Goal: Communication & Community: Ask a question

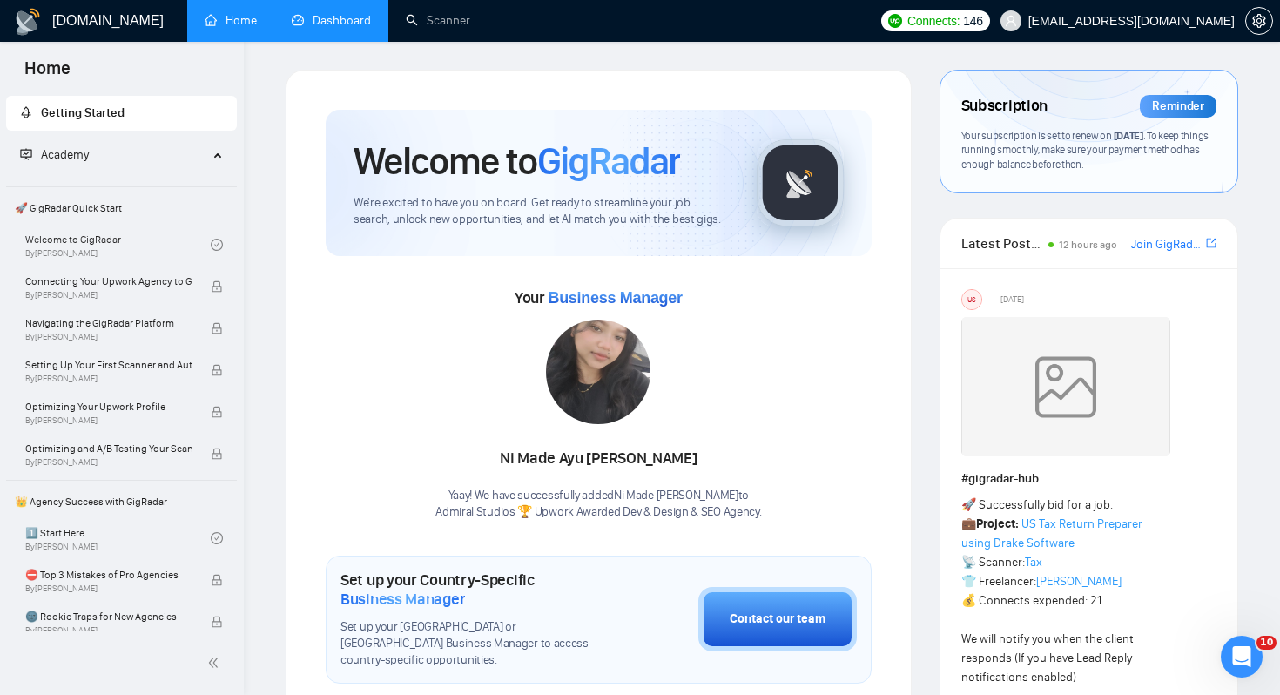
click at [358, 28] on link "Dashboard" at bounding box center [331, 20] width 79 height 15
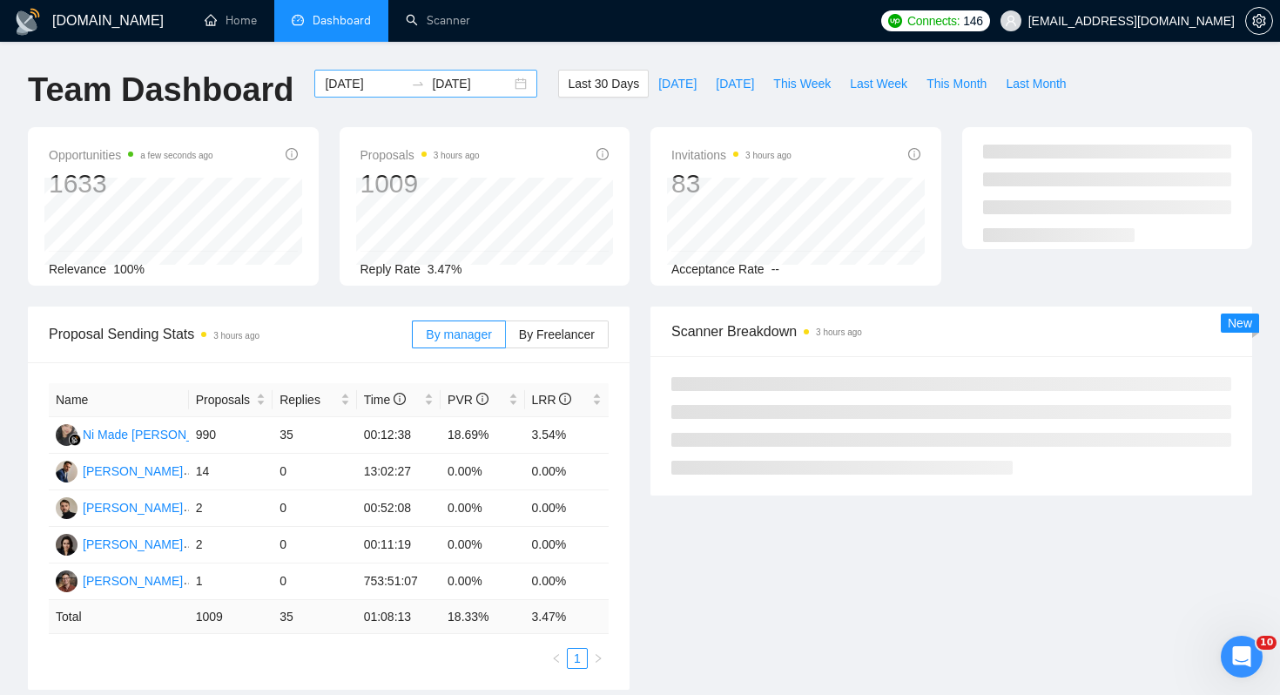
click at [508, 79] on div "[DATE] [DATE]" at bounding box center [425, 84] width 223 height 28
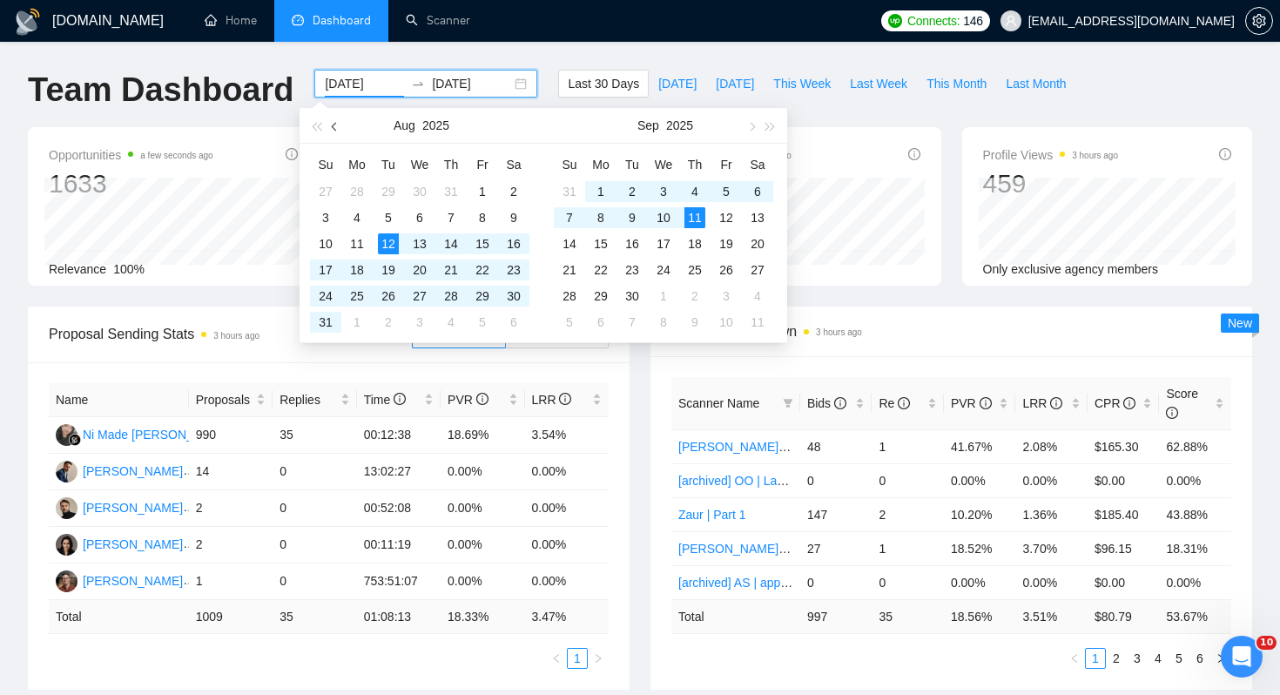
click at [341, 126] on button "button" at bounding box center [335, 125] width 19 height 35
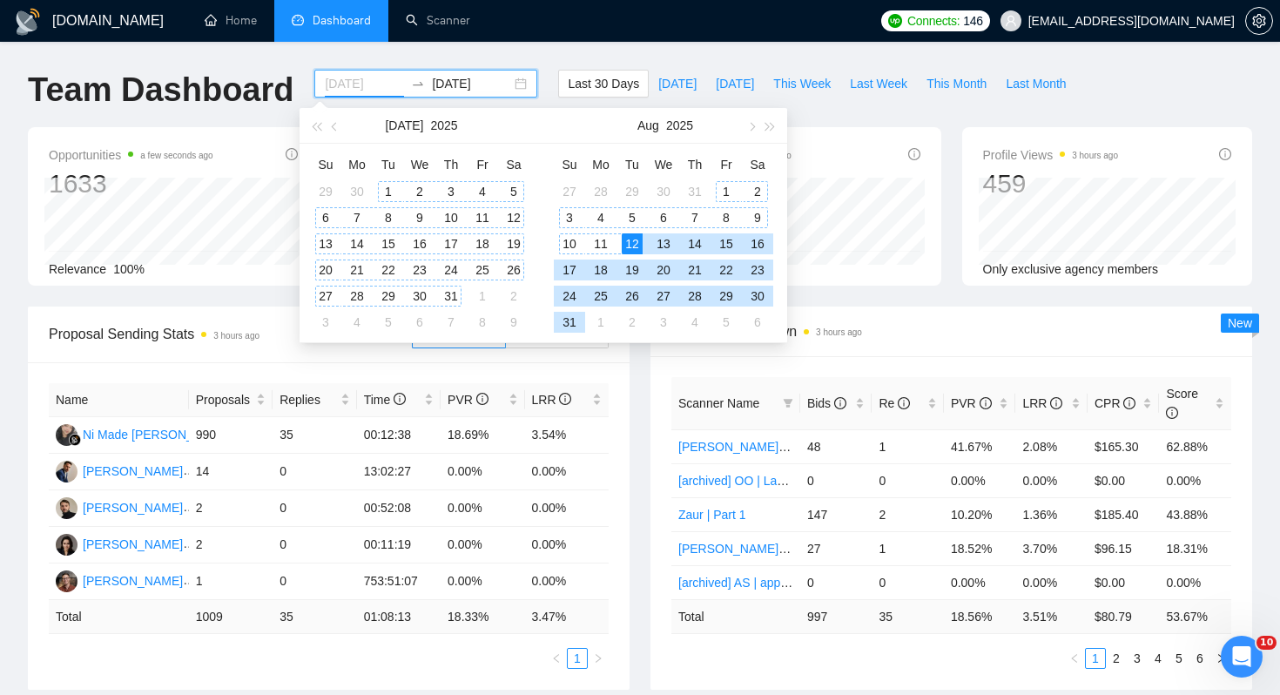
type input "[DATE]"
click at [387, 193] on div "1" at bounding box center [388, 191] width 21 height 21
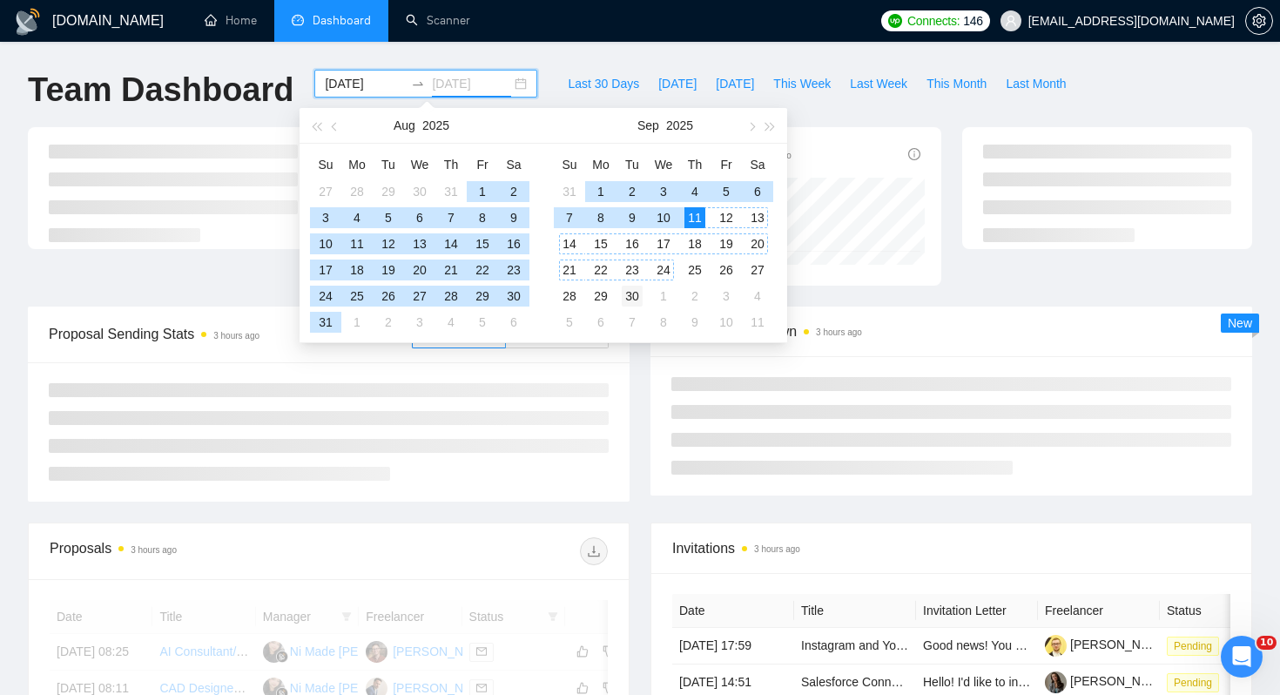
type input "[DATE]"
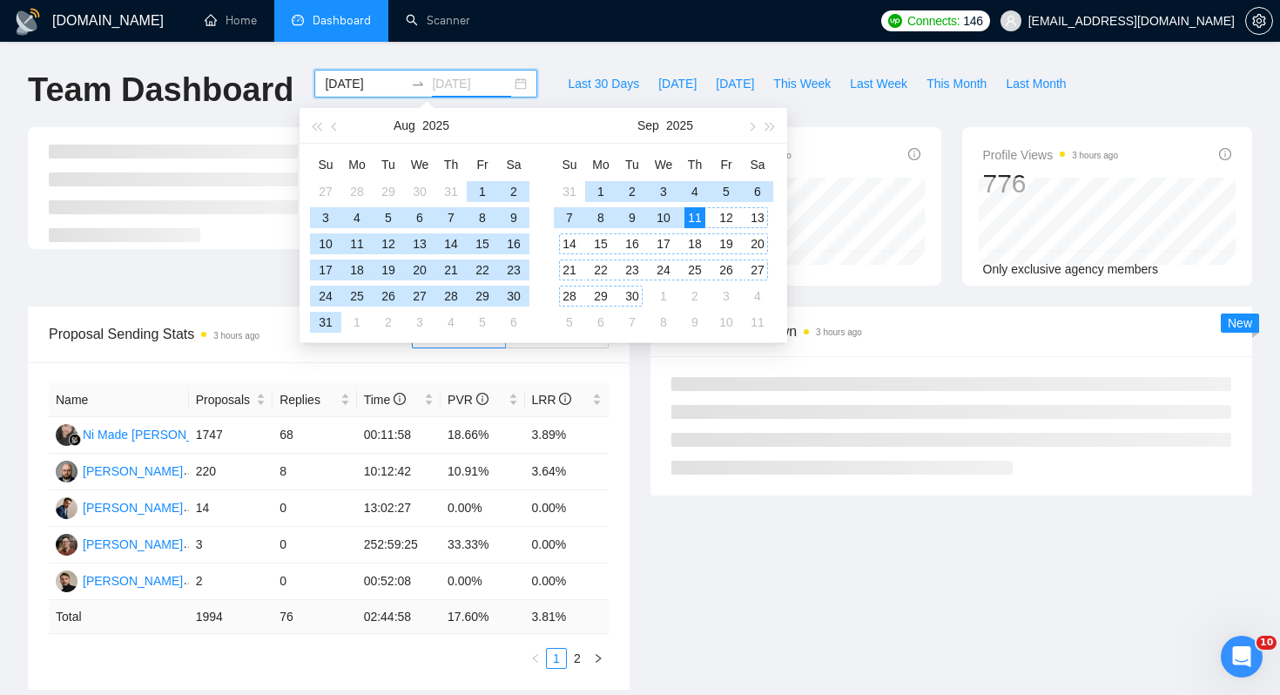
click at [635, 297] on div "30" at bounding box center [632, 296] width 21 height 21
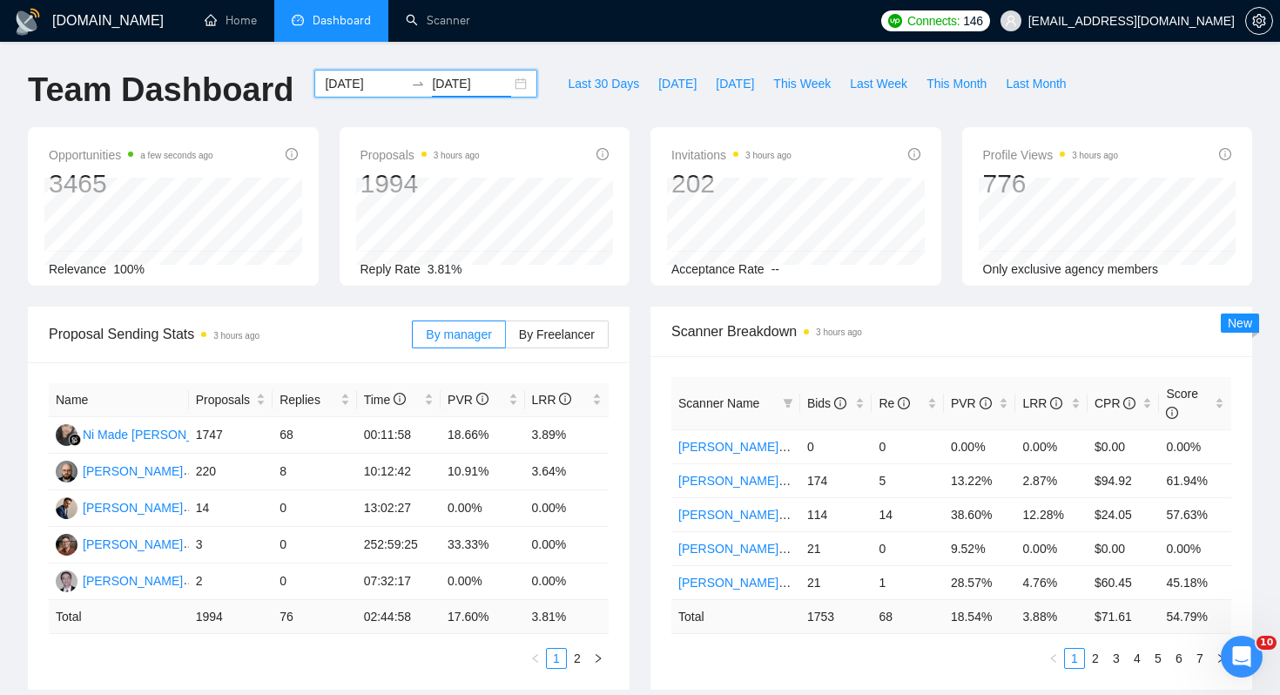
click at [640, 172] on div "Invitations 3 hours ago 202 Acceptance Rate --" at bounding box center [796, 206] width 312 height 158
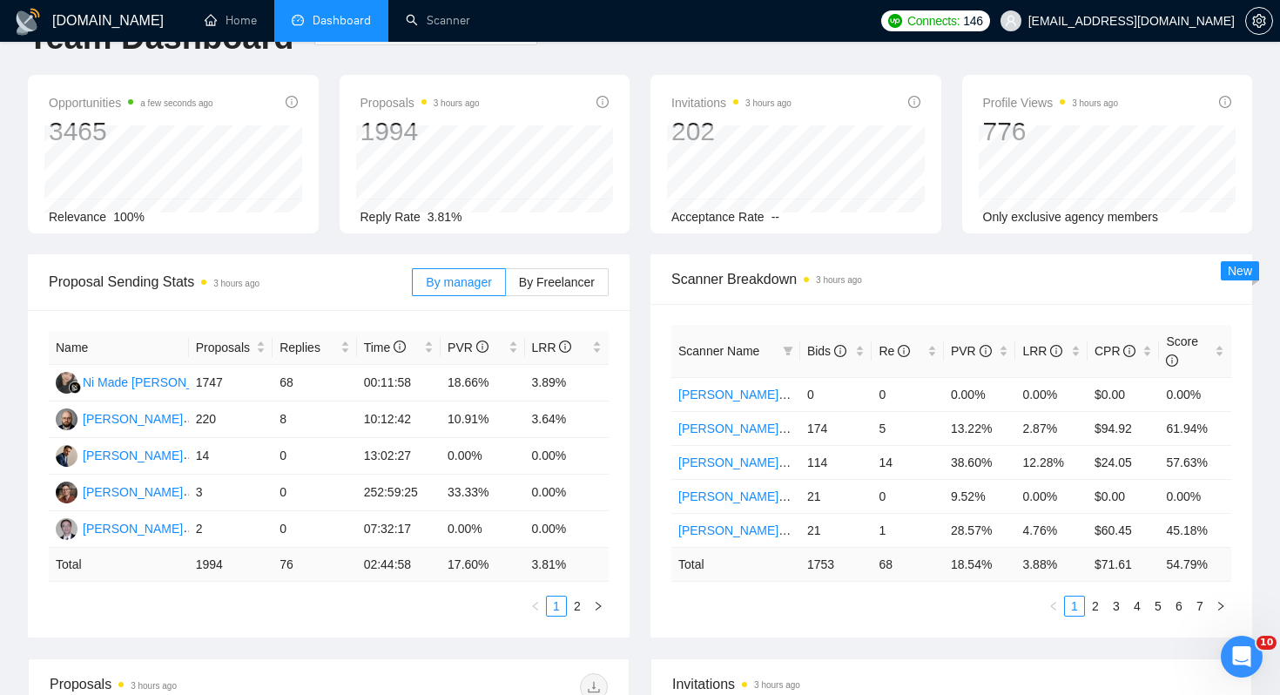
scroll to position [60, 0]
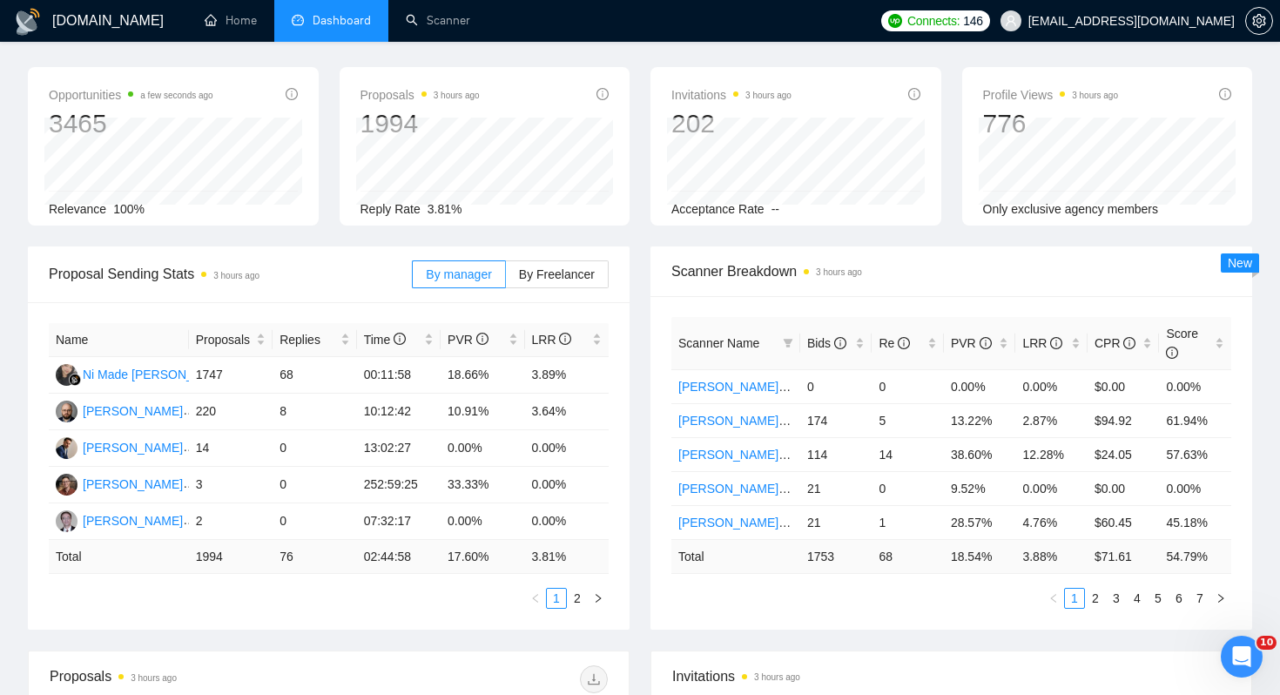
click at [558, 257] on div "By manager By Freelancer" at bounding box center [510, 274] width 197 height 56
click at [558, 272] on span "By Freelancer" at bounding box center [557, 274] width 76 height 14
click at [506, 279] on input "By Freelancer" at bounding box center [506, 279] width 0 height 0
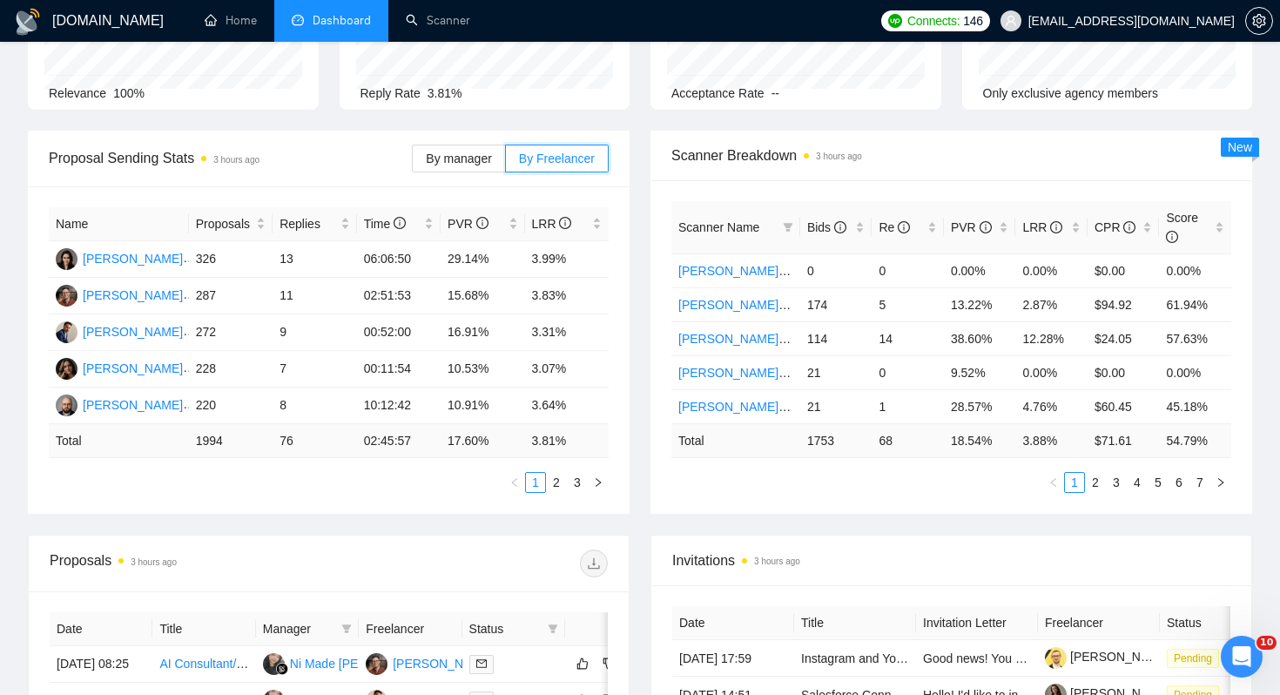
scroll to position [0, 0]
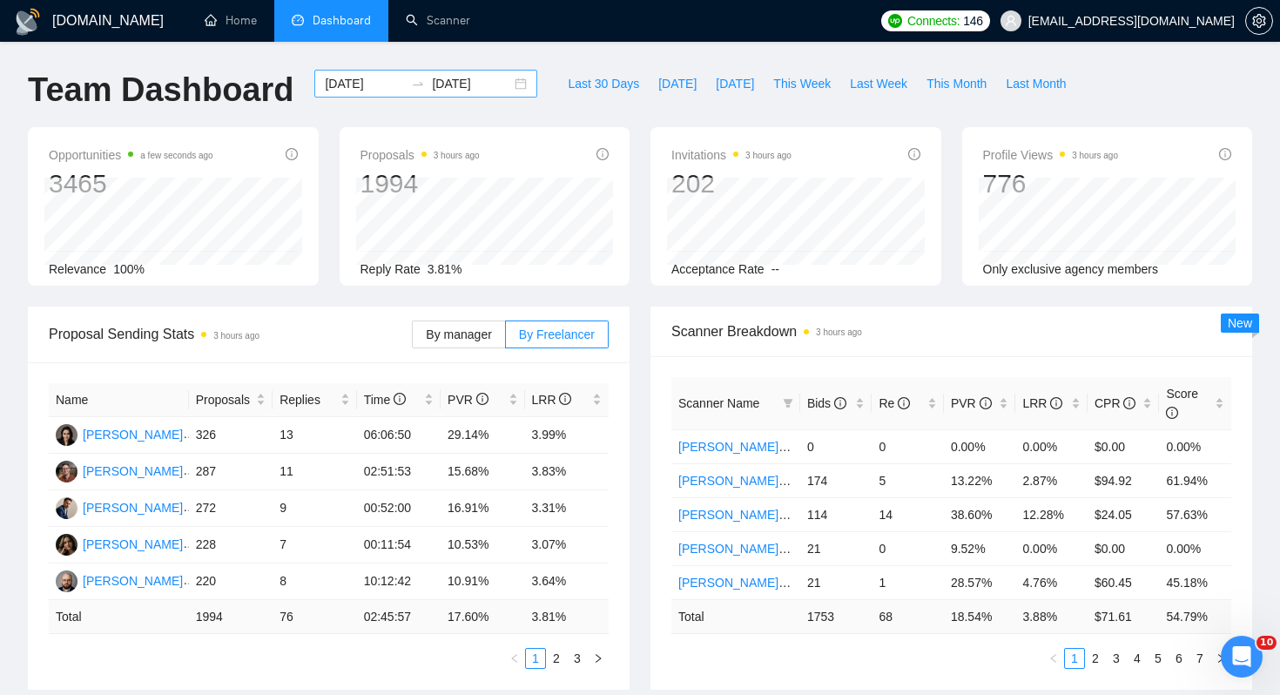
click at [509, 82] on div "[DATE] [DATE]" at bounding box center [425, 84] width 223 height 28
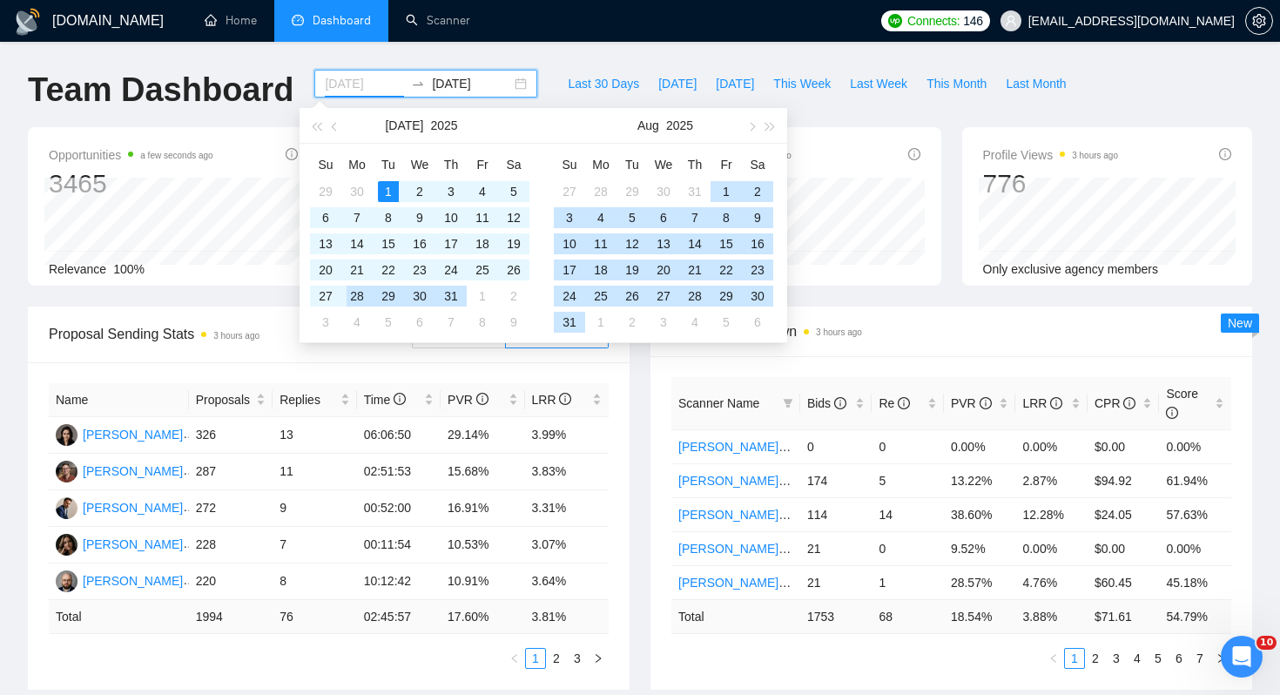
type input "[DATE]"
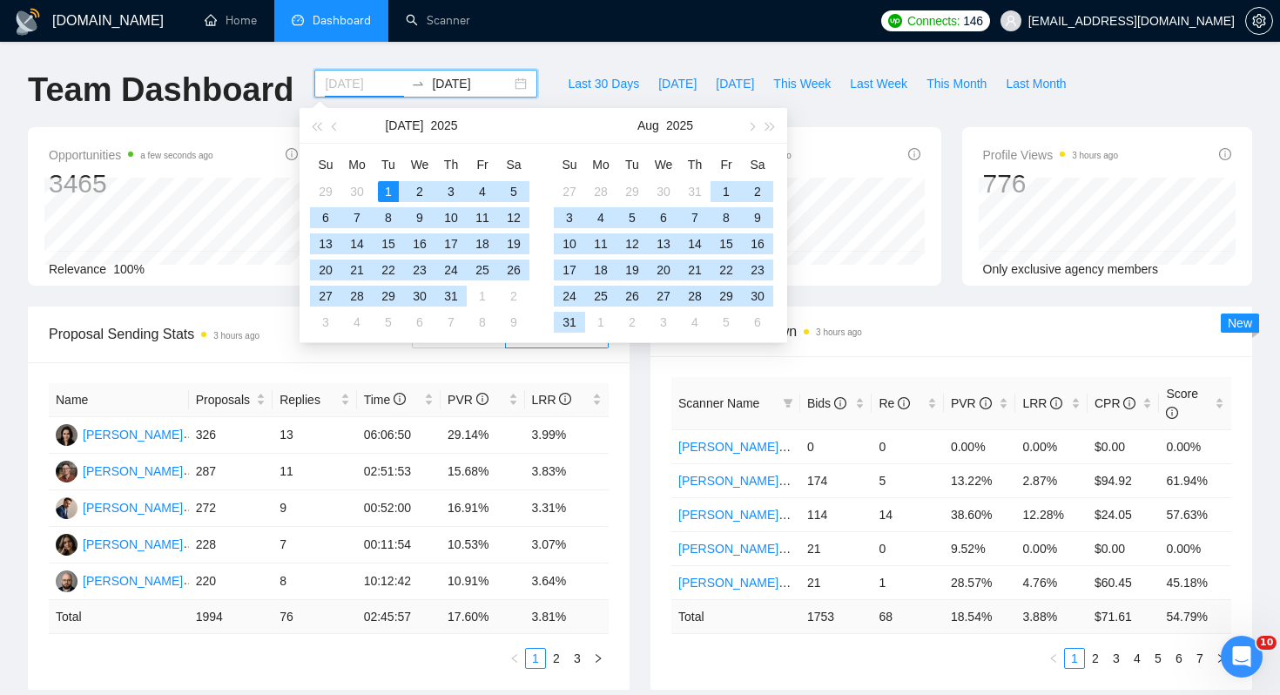
click at [390, 188] on div "1" at bounding box center [388, 191] width 21 height 21
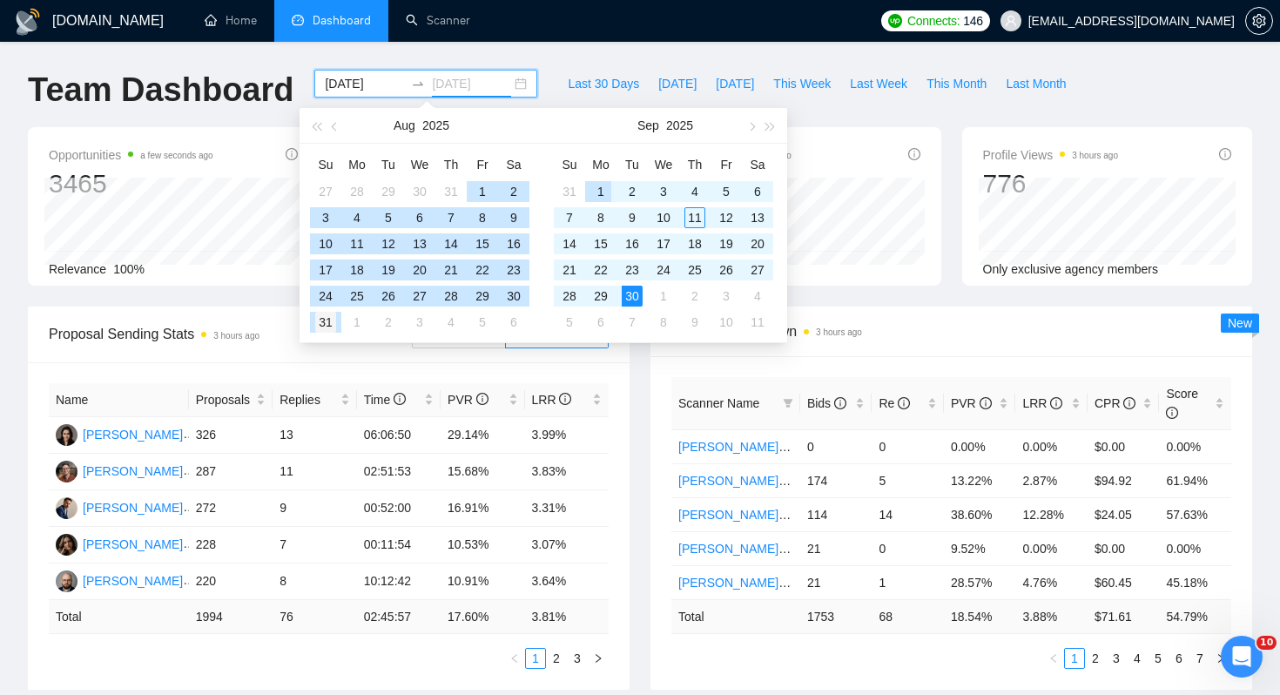
type input "[DATE]"
click at [329, 319] on div "31" at bounding box center [325, 322] width 21 height 21
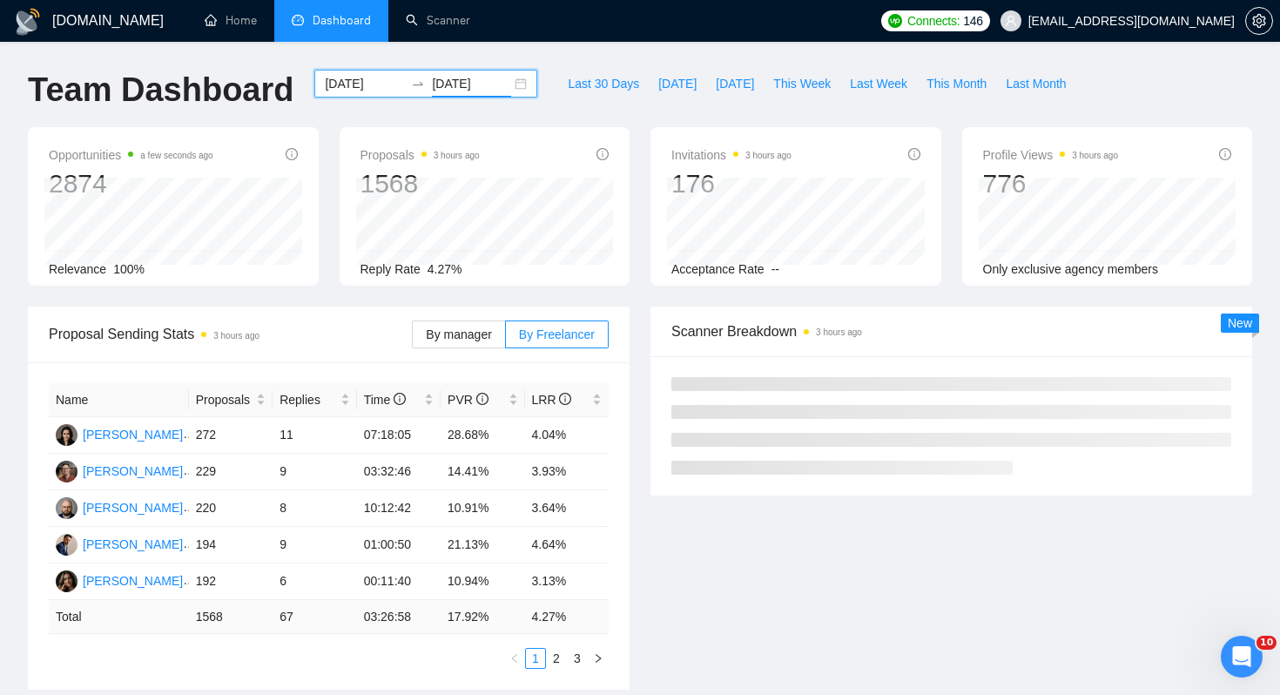
click at [649, 262] on div "Invitations 3 hours ago 176 Acceptance Rate --" at bounding box center [796, 206] width 312 height 158
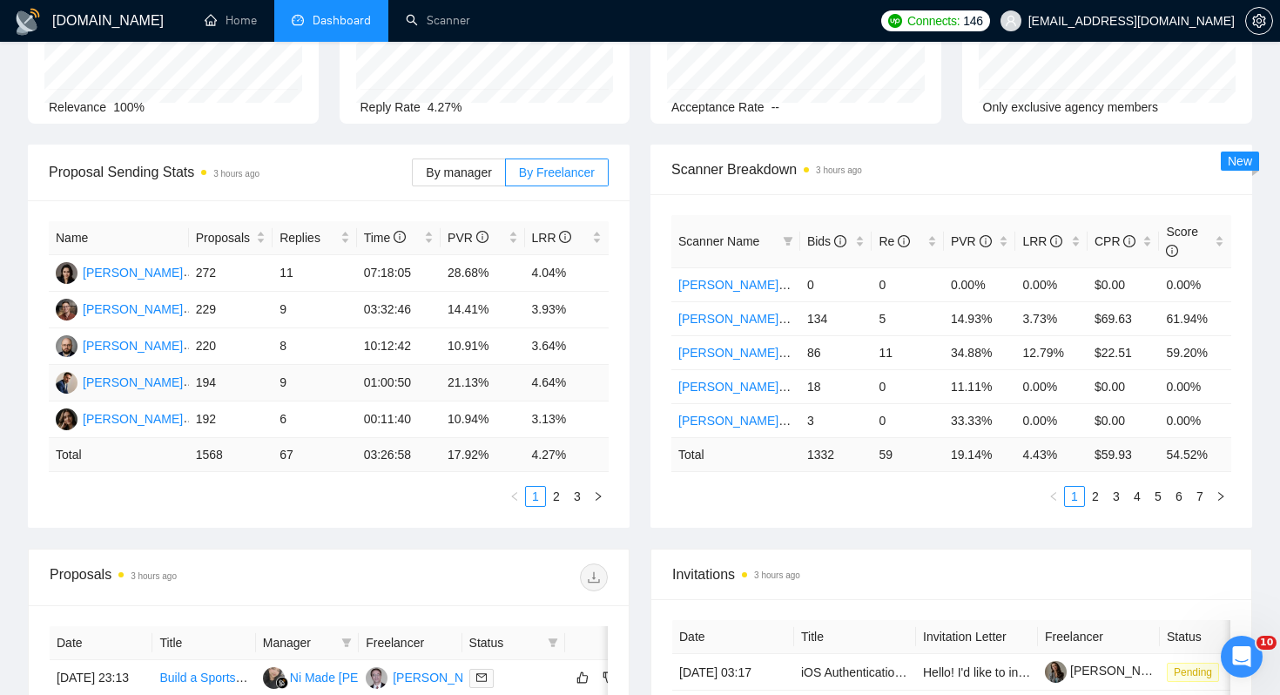
scroll to position [163, 0]
click at [599, 493] on icon "right" at bounding box center [598, 495] width 10 height 10
click at [593, 491] on icon "right" at bounding box center [598, 495] width 10 height 10
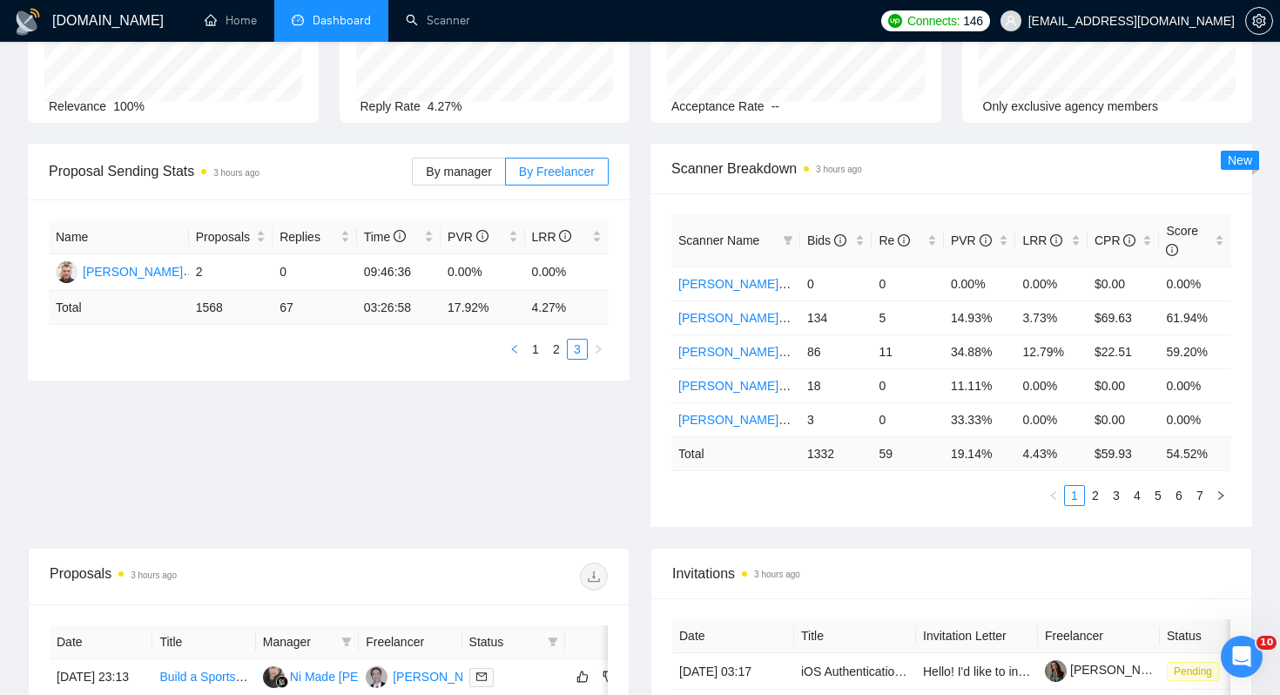
click at [511, 347] on icon "left" at bounding box center [514, 349] width 10 height 10
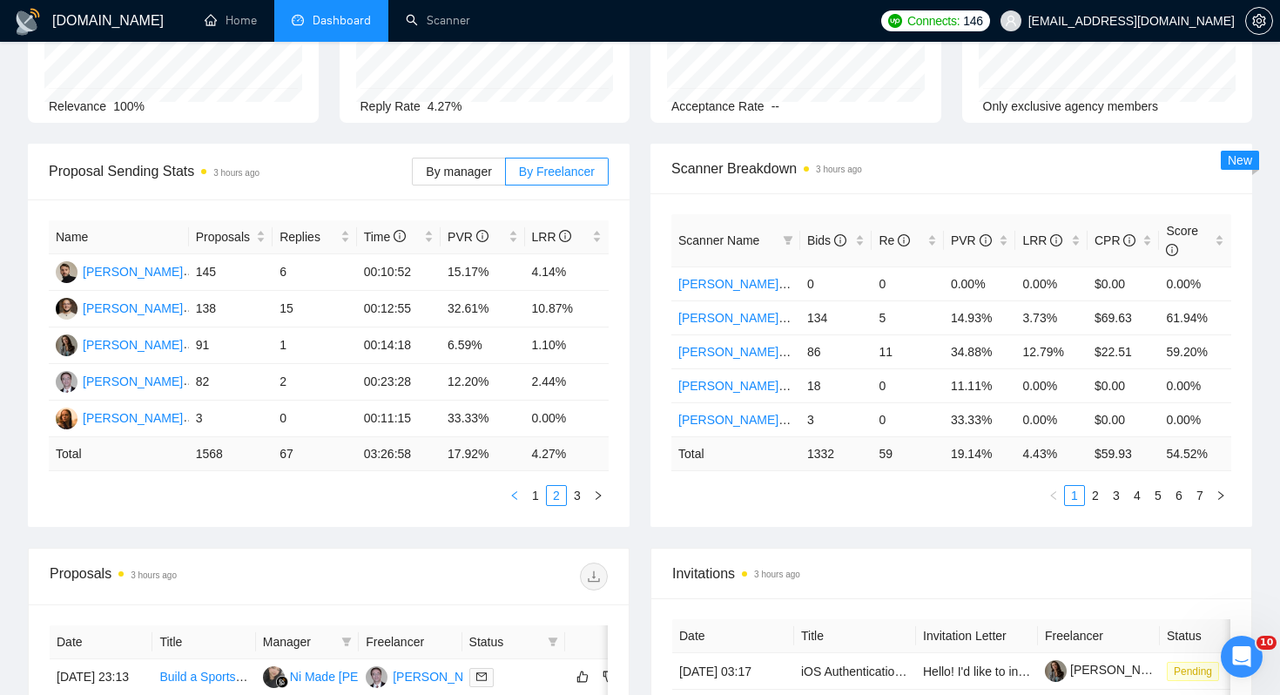
click at [513, 491] on icon "left" at bounding box center [514, 495] width 10 height 10
click at [557, 491] on link "2" at bounding box center [556, 495] width 19 height 19
click at [577, 489] on link "3" at bounding box center [577, 495] width 19 height 19
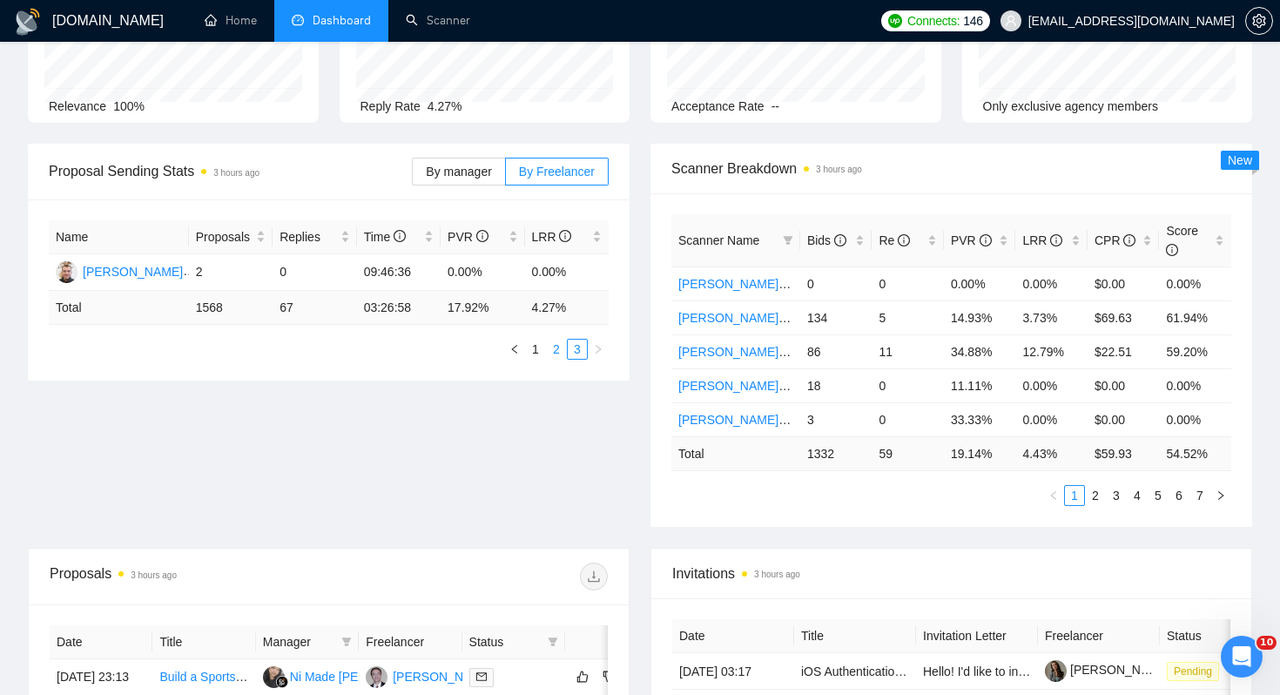
click at [564, 352] on link "2" at bounding box center [556, 348] width 19 height 19
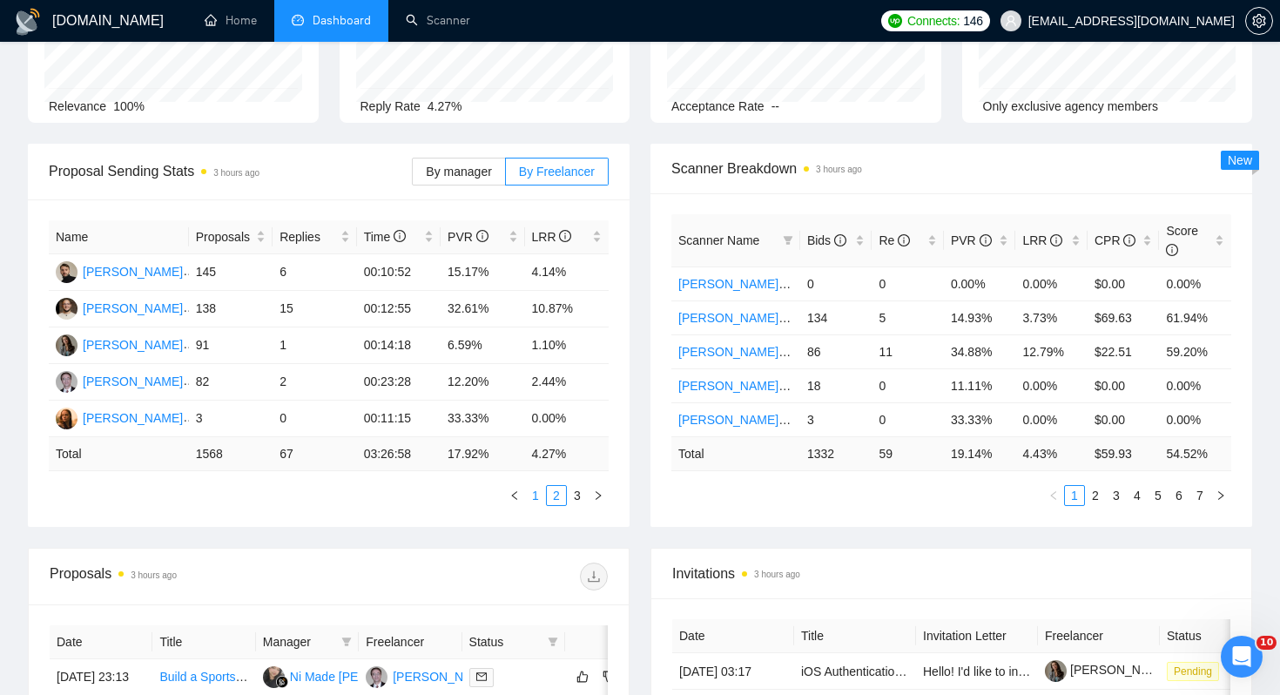
click at [538, 487] on link "1" at bounding box center [535, 495] width 19 height 19
click at [588, 232] on span "LRR" at bounding box center [560, 236] width 57 height 19
click at [636, 292] on div "Proposal Sending Stats 3 hours ago By manager By Freelancer Name Proposals Repl…" at bounding box center [328, 335] width 622 height 383
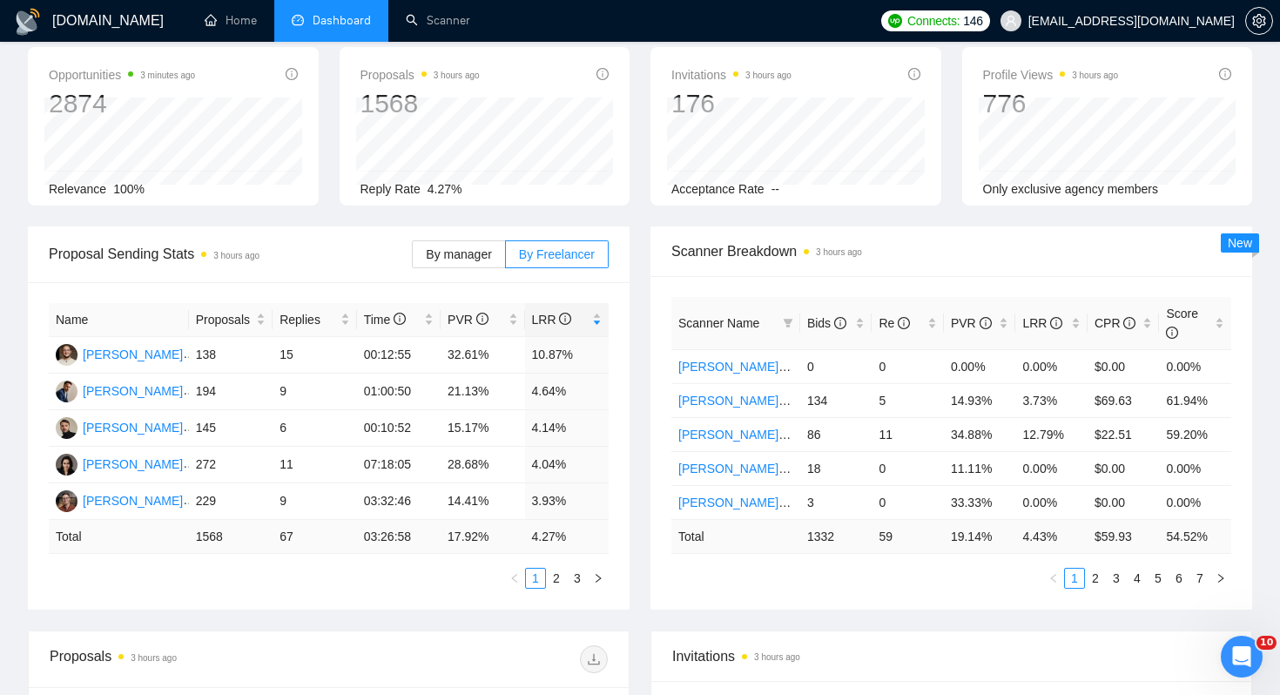
scroll to position [0, 0]
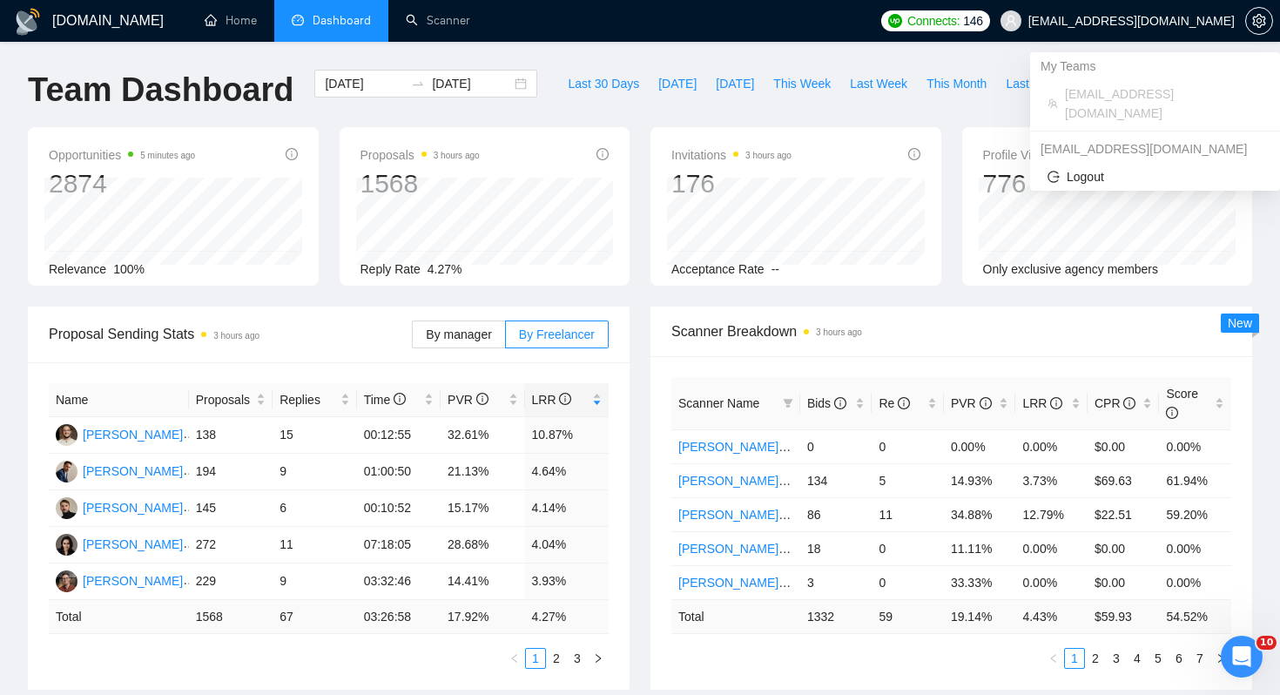
click at [1228, 21] on span "[EMAIL_ADDRESS][DOMAIN_NAME]" at bounding box center [1131, 21] width 206 height 0
click at [1263, 13] on button "button" at bounding box center [1259, 21] width 28 height 28
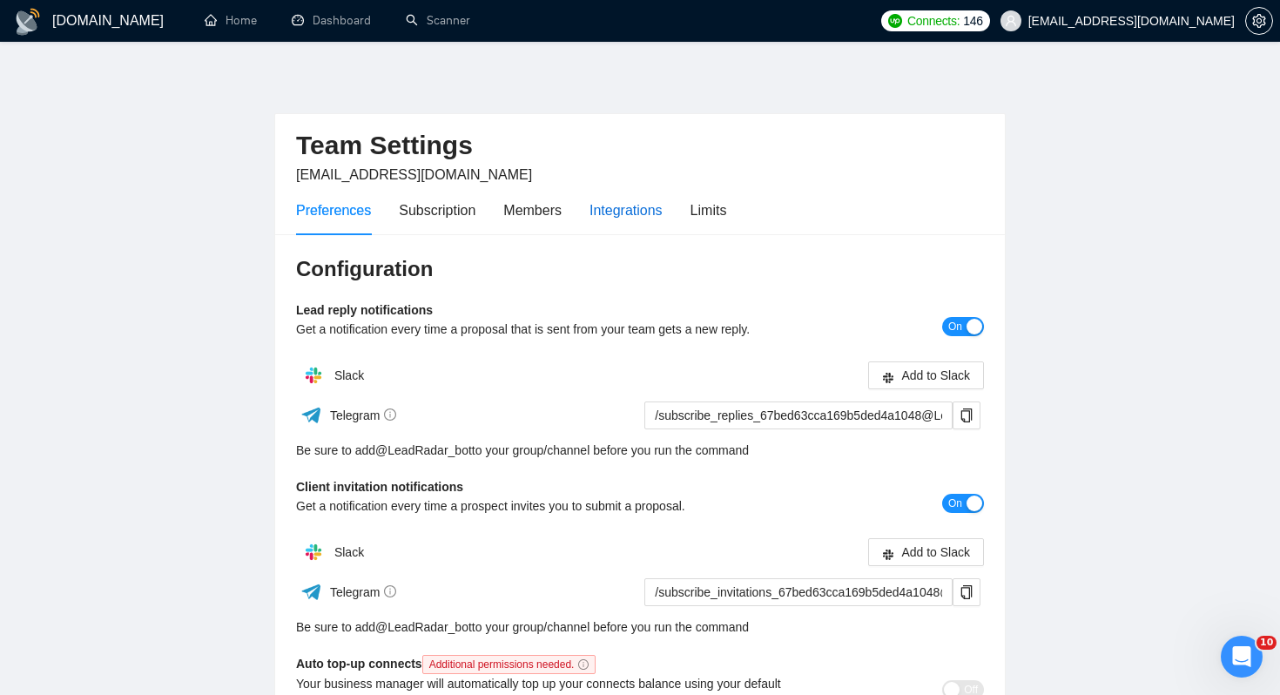
click at [633, 210] on div "Integrations" at bounding box center [625, 210] width 73 height 22
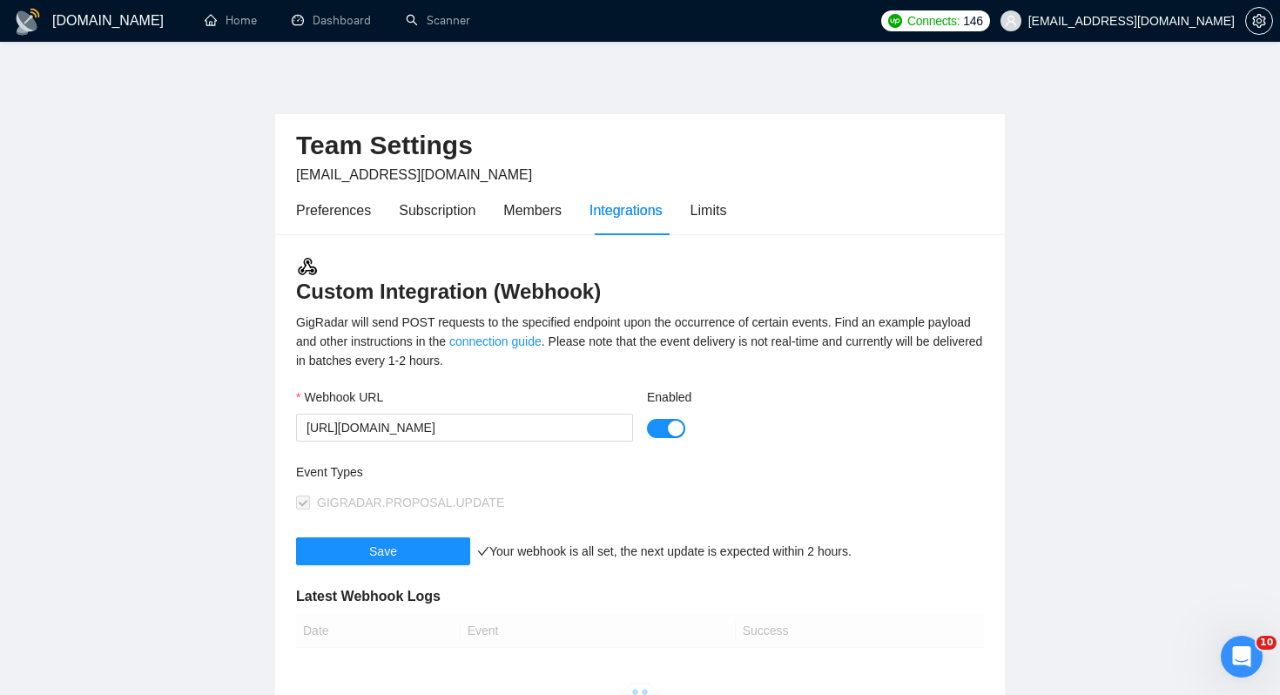
click at [684, 205] on div "Preferences Subscription Members Integrations Limits" at bounding box center [511, 210] width 430 height 50
click at [705, 205] on div "Limits" at bounding box center [708, 210] width 37 height 22
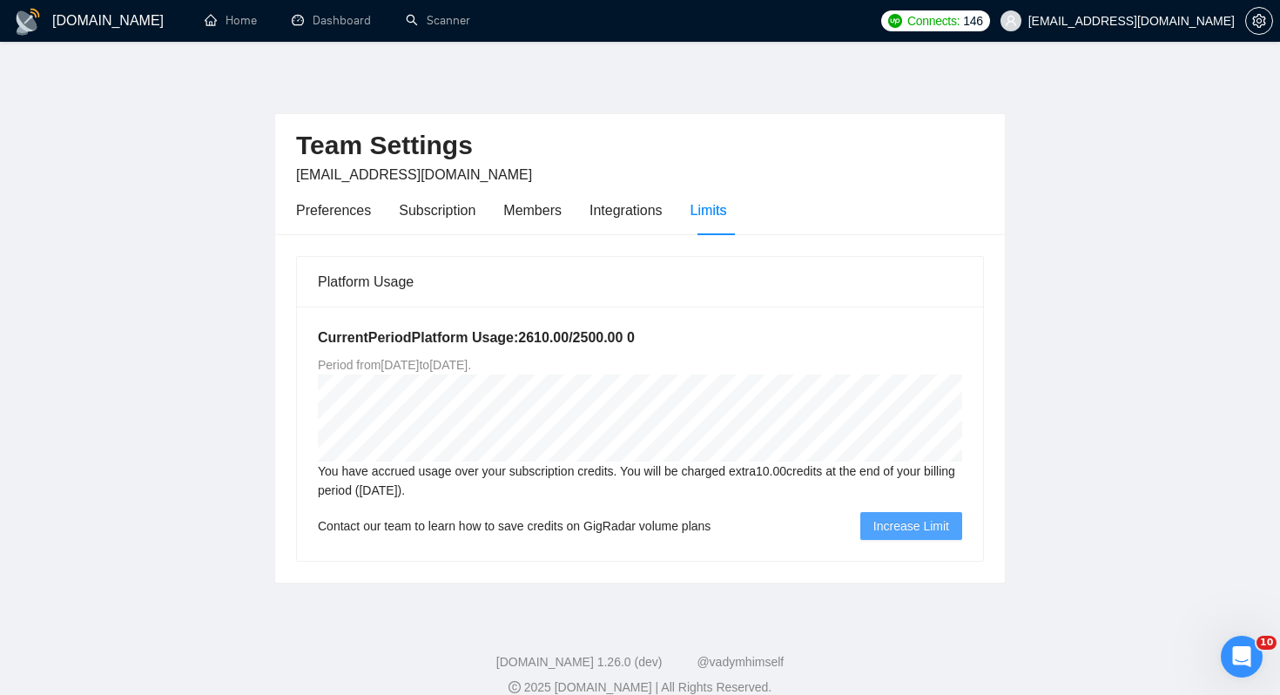
scroll to position [23, 0]
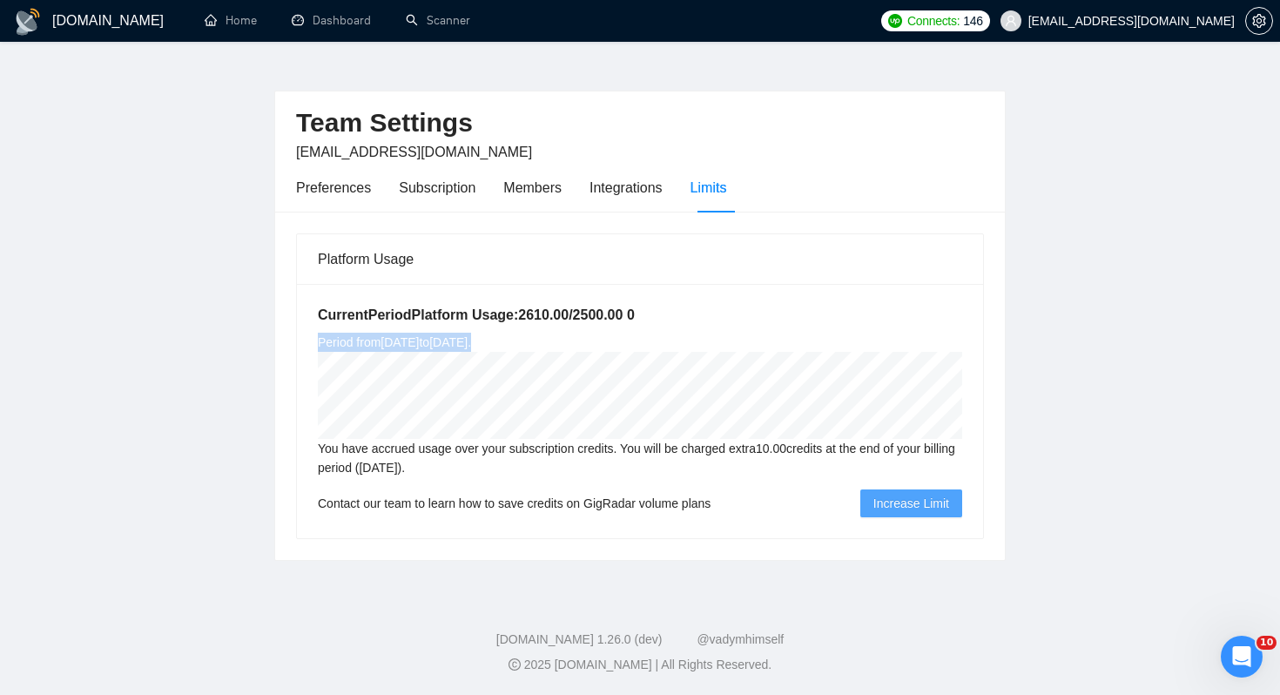
drag, startPoint x: 611, startPoint y: 343, endPoint x: 306, endPoint y: 349, distance: 305.6
click at [306, 349] on div "Current Period Platform Usage: 2610.00 / 2500.00 0 Period from [DATE] to [DATE]…" at bounding box center [640, 411] width 686 height 254
click at [1075, 279] on main "Team Settings [EMAIL_ADDRESS][DOMAIN_NAME] Preferences Subscription Members Int…" at bounding box center [640, 304] width 1224 height 514
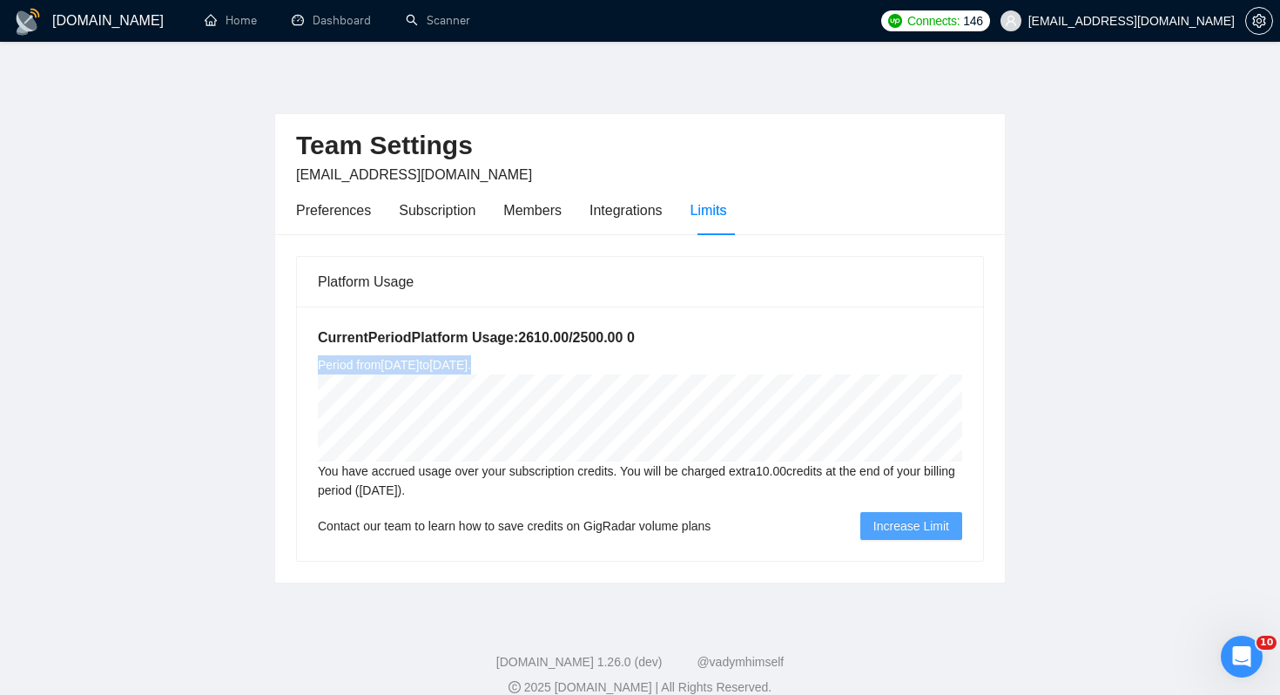
drag, startPoint x: 313, startPoint y: 365, endPoint x: 696, endPoint y: 364, distance: 383.0
click at [696, 364] on div "Current Period Platform Usage: 2610.00 / 2500.00 0 Period from [DATE] to [DATE]…" at bounding box center [640, 433] width 686 height 254
click at [471, 360] on span "Period from [DATE] to [DATE] ." at bounding box center [394, 365] width 153 height 14
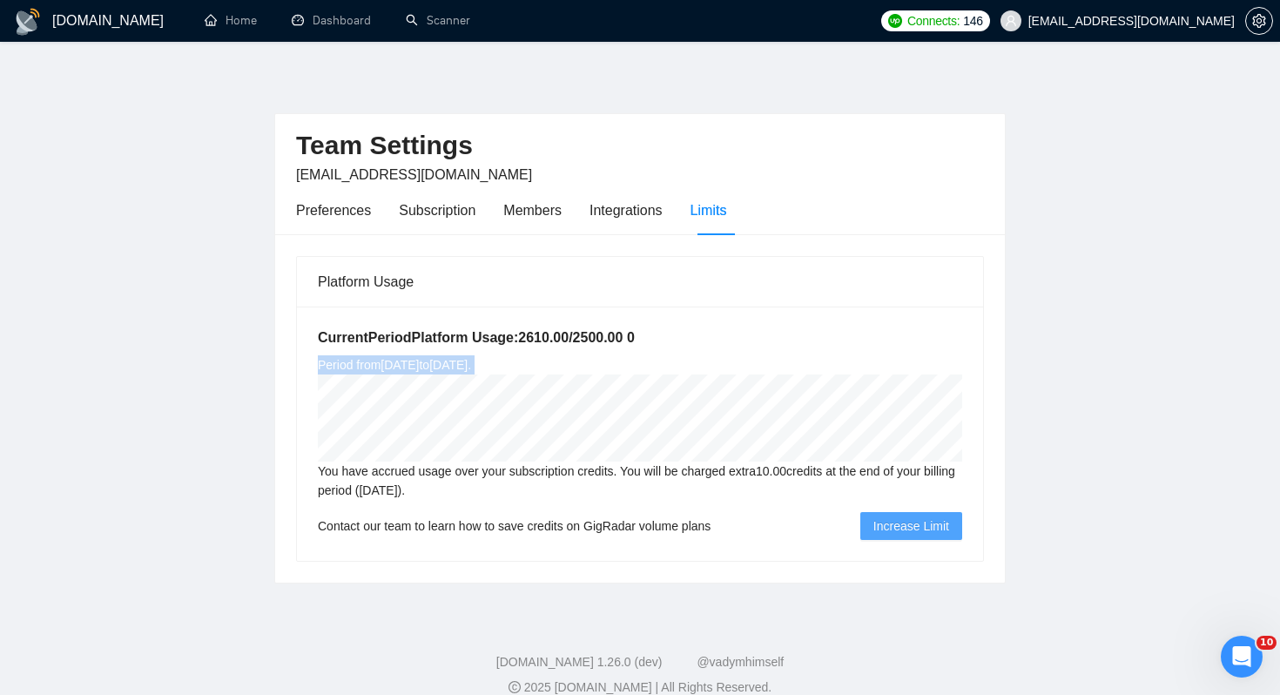
click at [450, 354] on div "Current Period Platform Usage: 2610.00 / 2500.00 0 Period from [DATE] to [DATE]…" at bounding box center [640, 433] width 686 height 254
click at [1239, 649] on icon "Open Intercom Messenger" at bounding box center [1239, 654] width 12 height 14
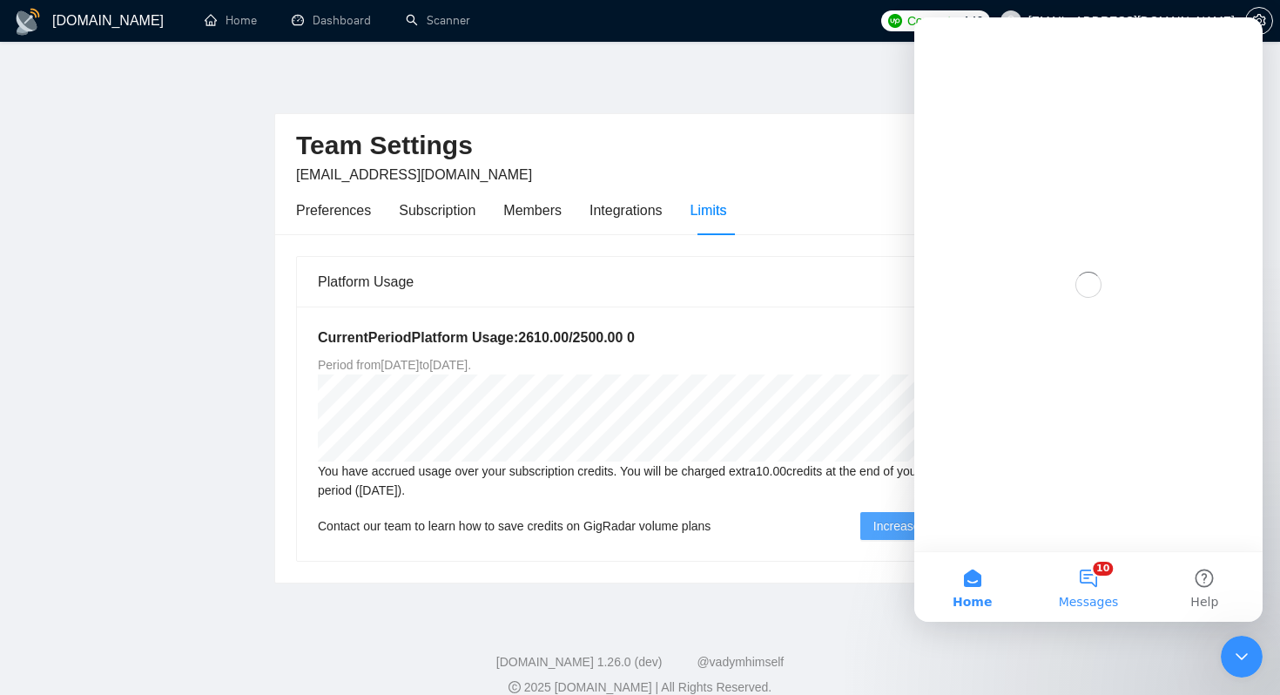
click at [1087, 561] on button "10 Messages" at bounding box center [1088, 587] width 116 height 70
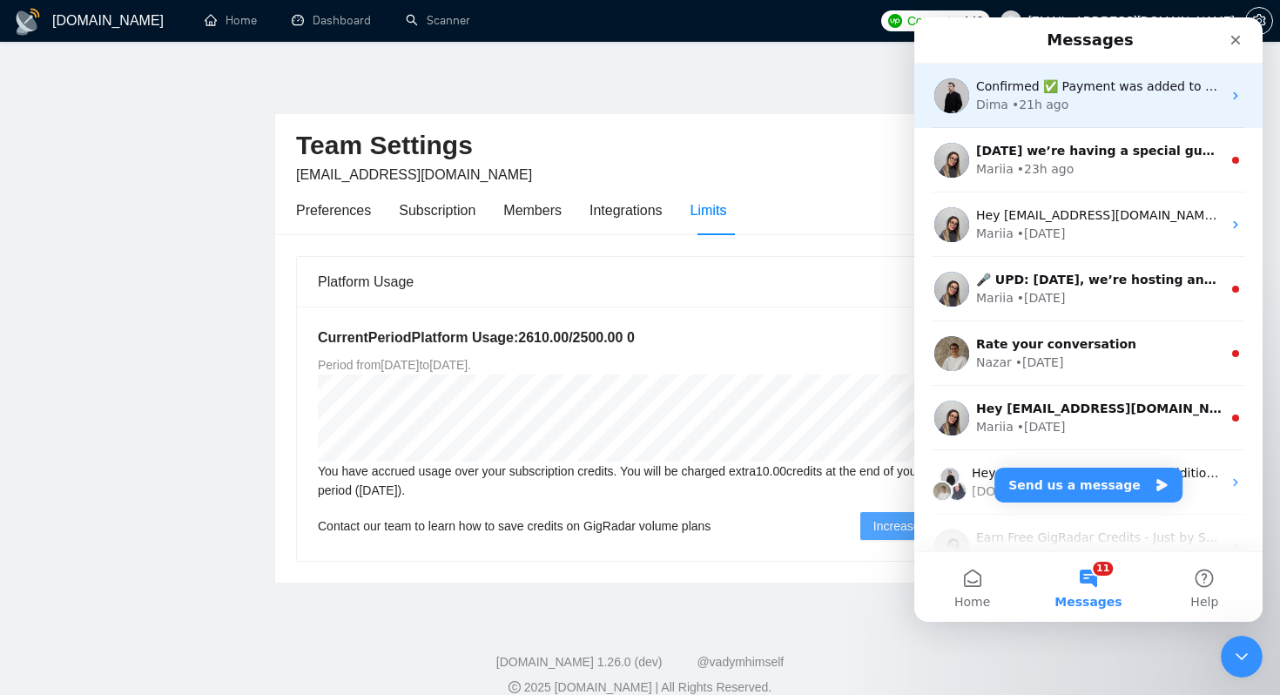
click at [1016, 114] on div "Confirmed ✅ Payment was added to your balance and will be applied on the next r…" at bounding box center [1088, 96] width 348 height 64
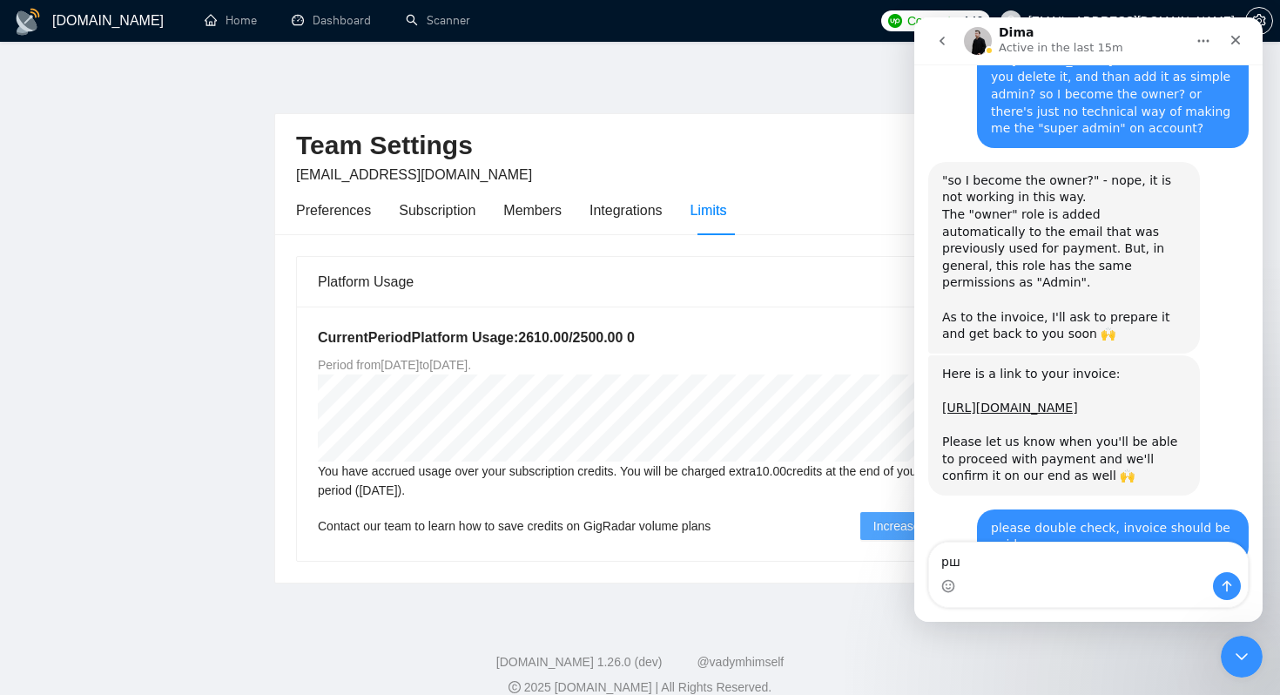
scroll to position [3033, 0]
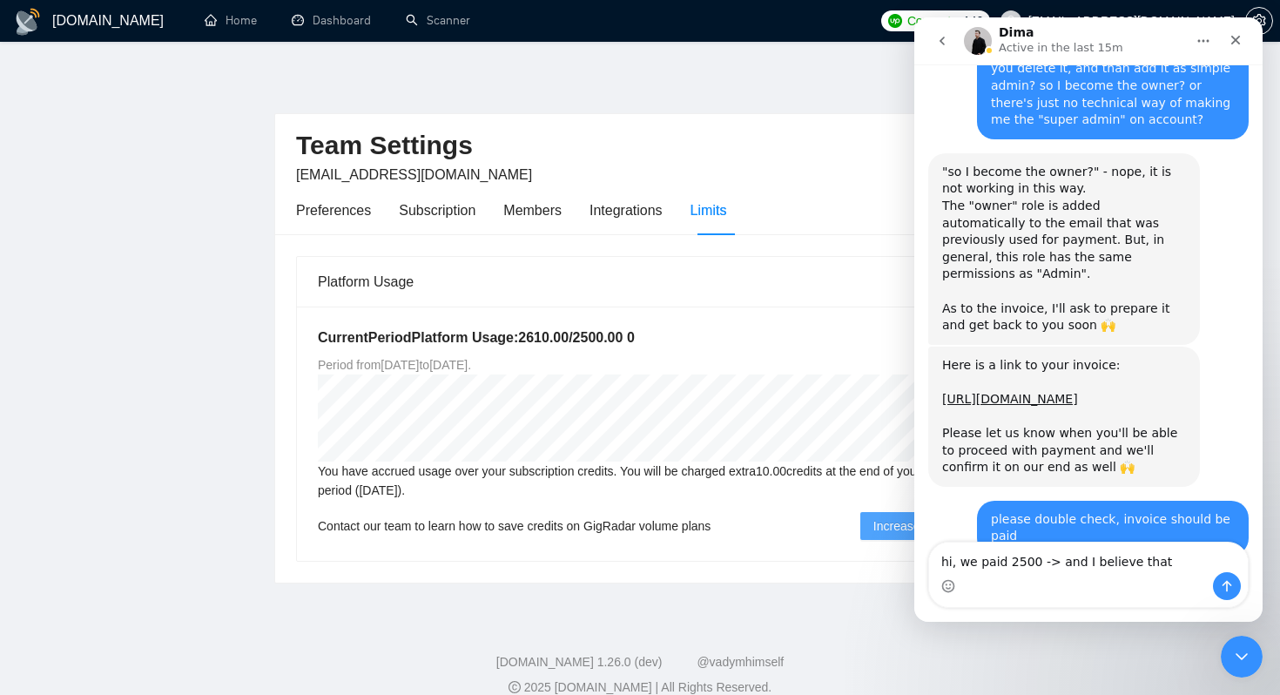
click at [1006, 559] on textarea "hi, we paid 2500 -> and I believe that" at bounding box center [1088, 557] width 319 height 30
click at [1165, 553] on textarea "hi, we paid $2500 -> and I believe that" at bounding box center [1088, 557] width 319 height 30
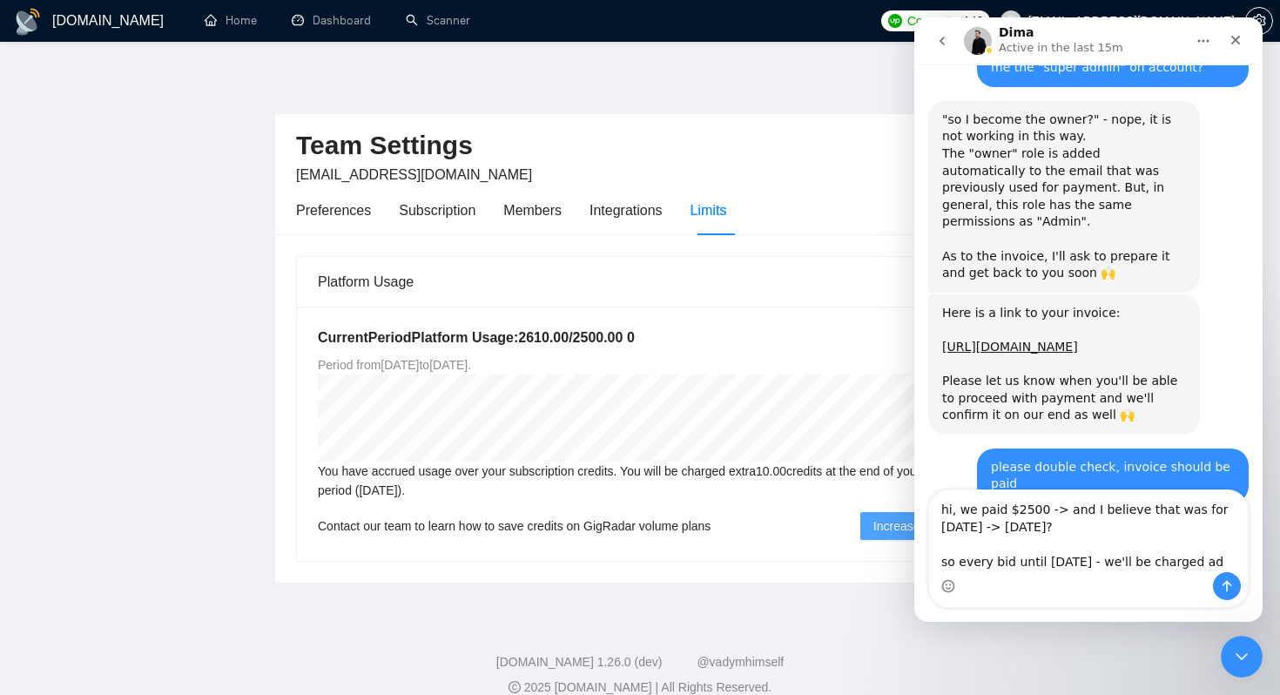
scroll to position [3102, 0]
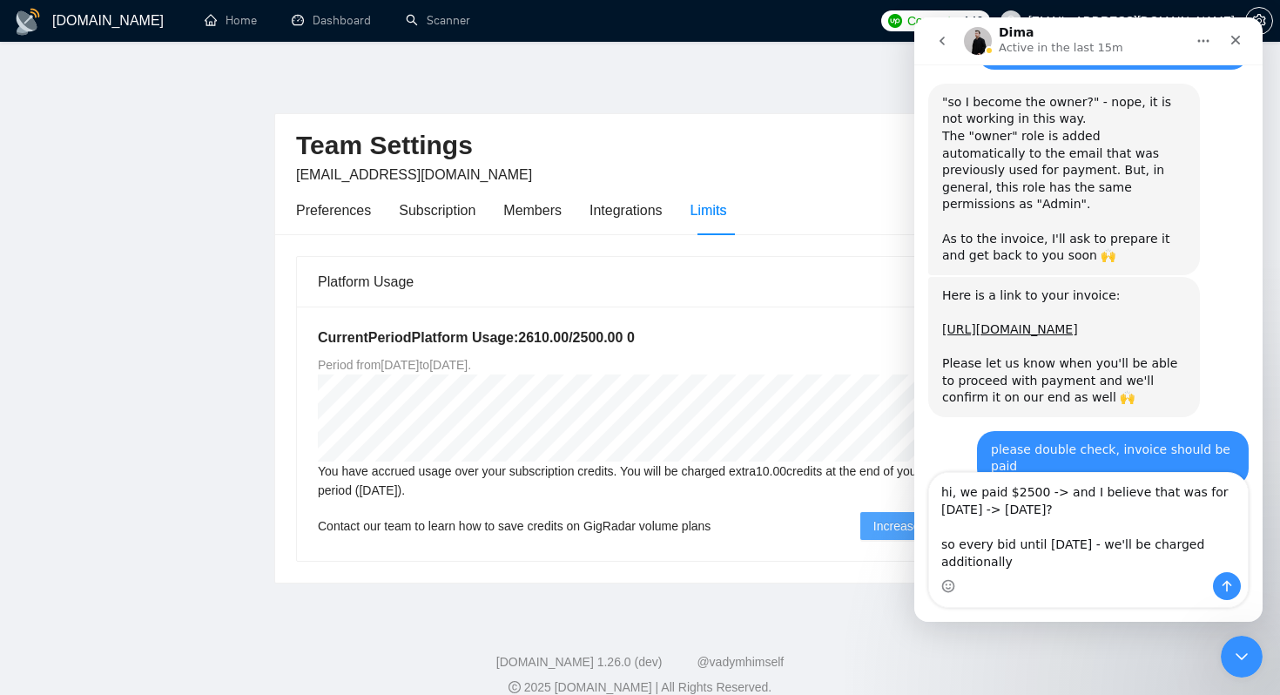
type textarea "hi, we paid $2500 -> and I believe that was for [DATE] -> [DATE]? so every bid …"
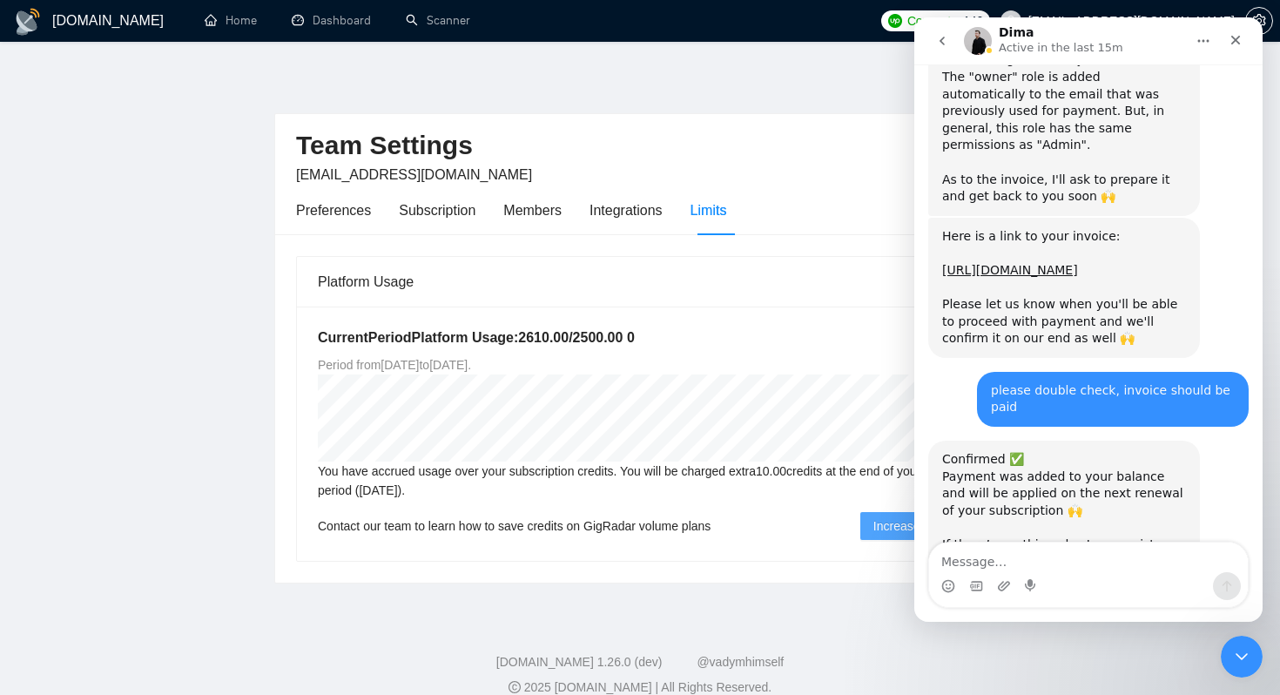
scroll to position [3168, 0]
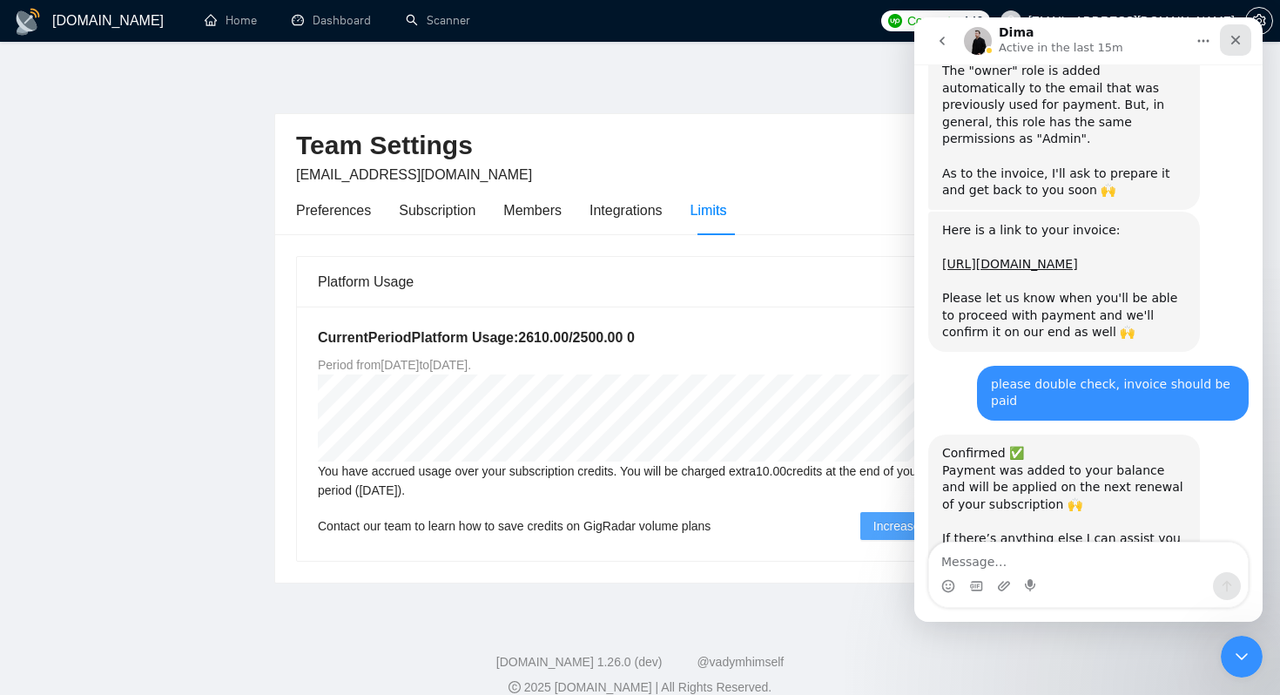
click at [1221, 47] on div "Close" at bounding box center [1235, 39] width 31 height 31
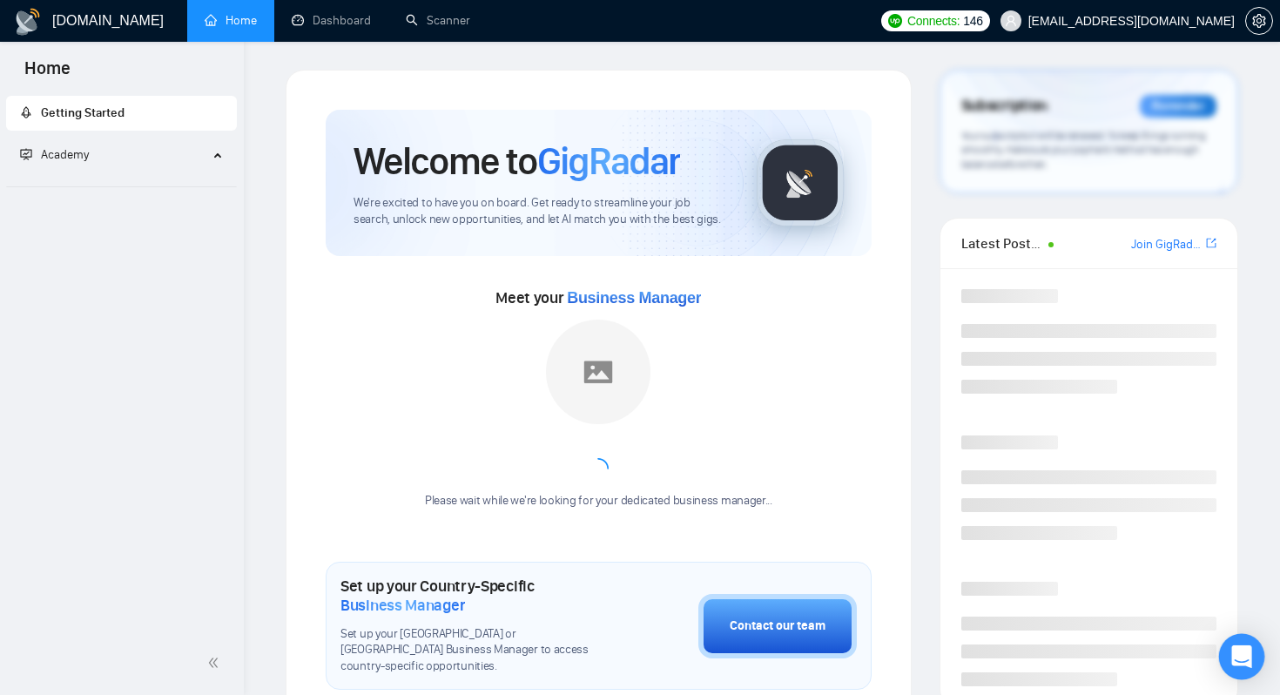
click at [1231, 662] on icon "Open Intercom Messenger" at bounding box center [1241, 656] width 20 height 23
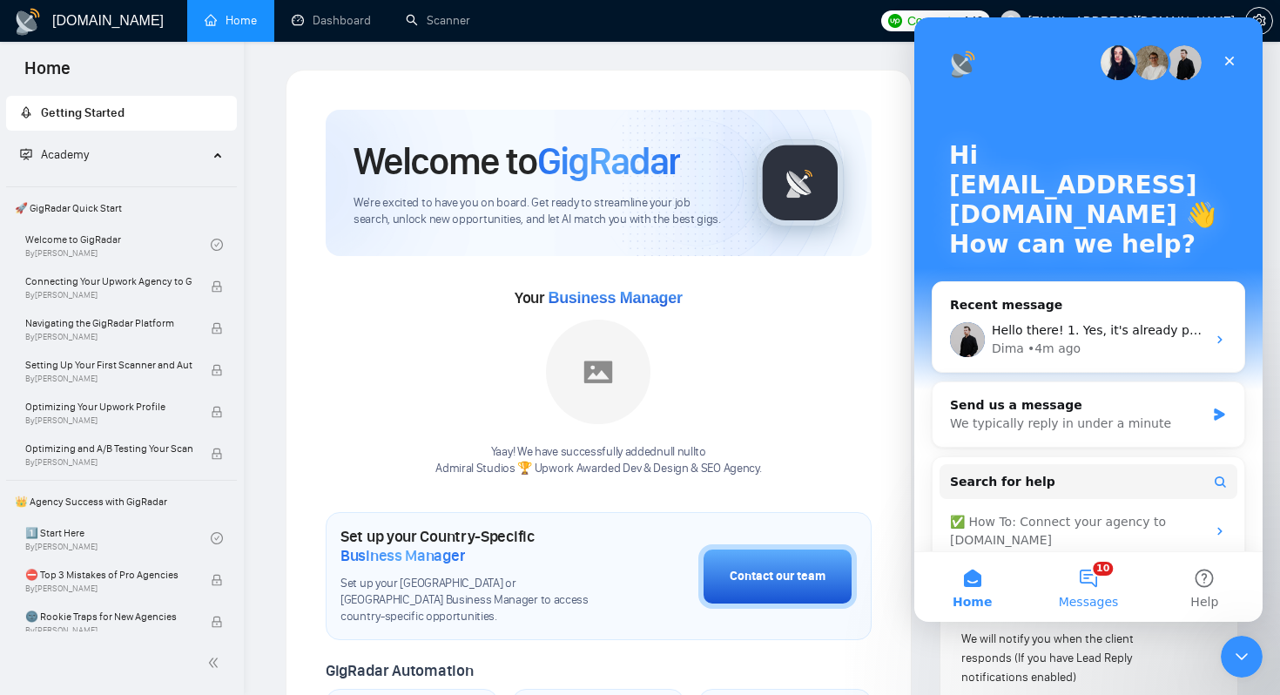
click at [1090, 575] on button "10 Messages" at bounding box center [1088, 587] width 116 height 70
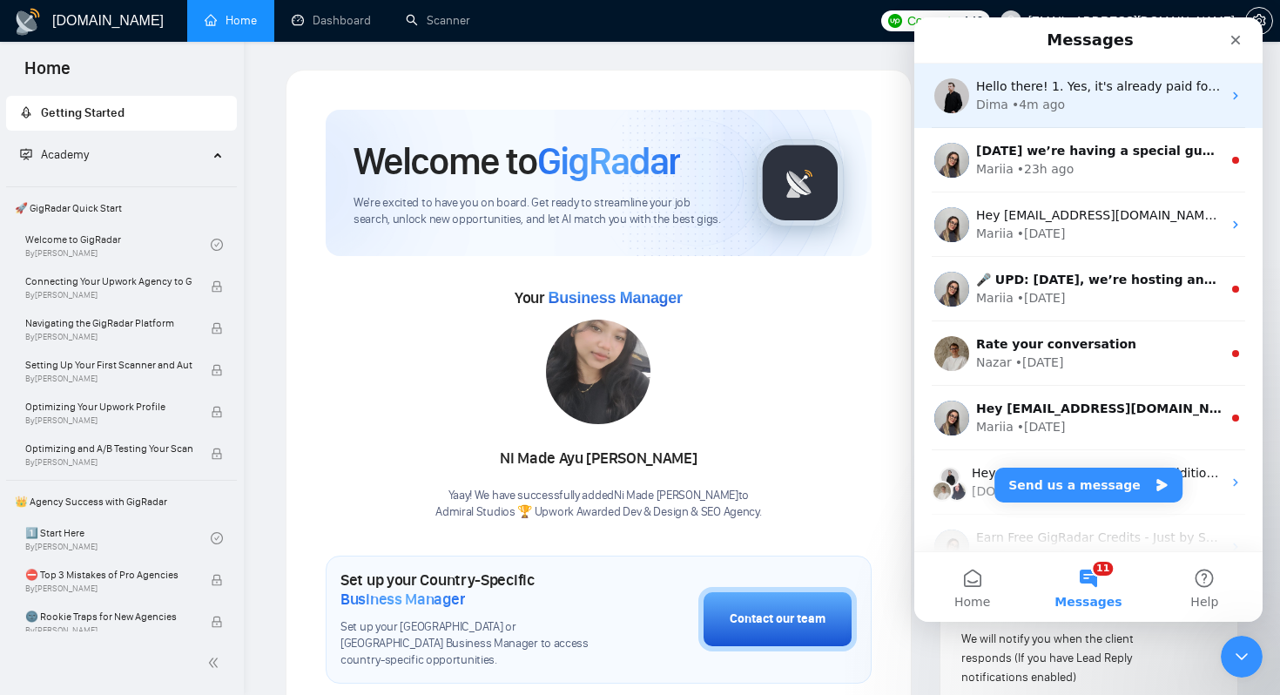
click at [1073, 97] on div "Dima • 4m ago" at bounding box center [1098, 105] width 245 height 18
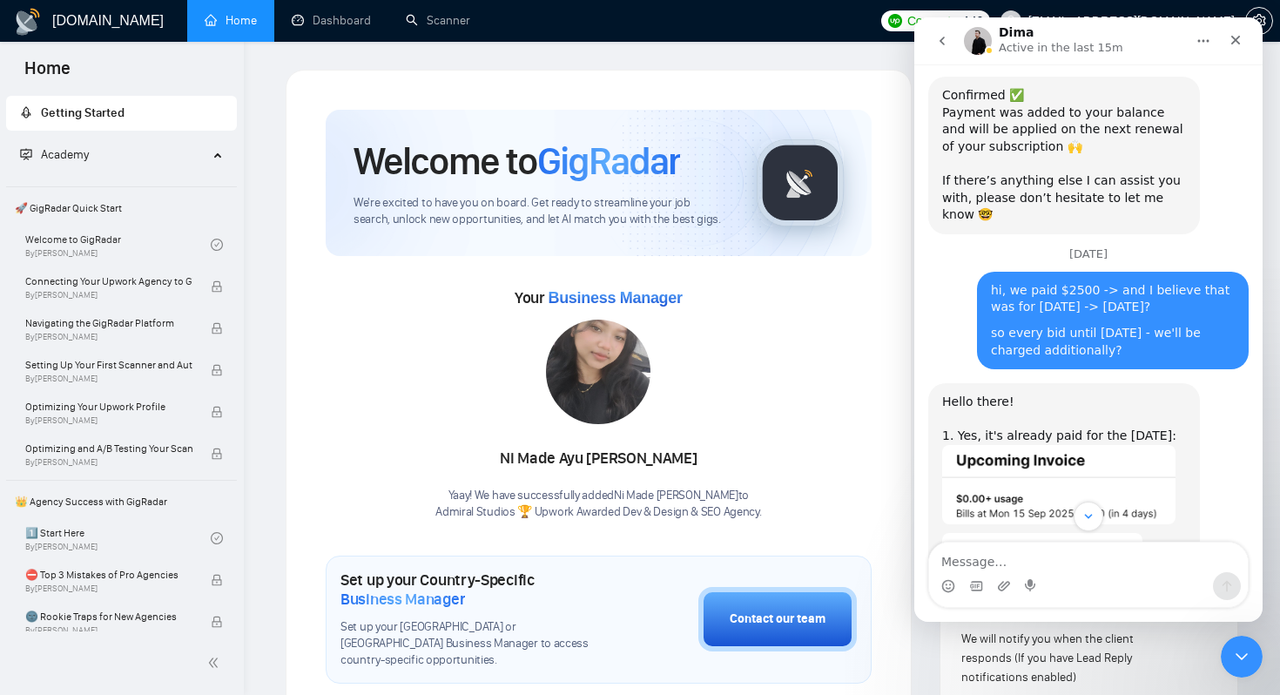
scroll to position [3520, 0]
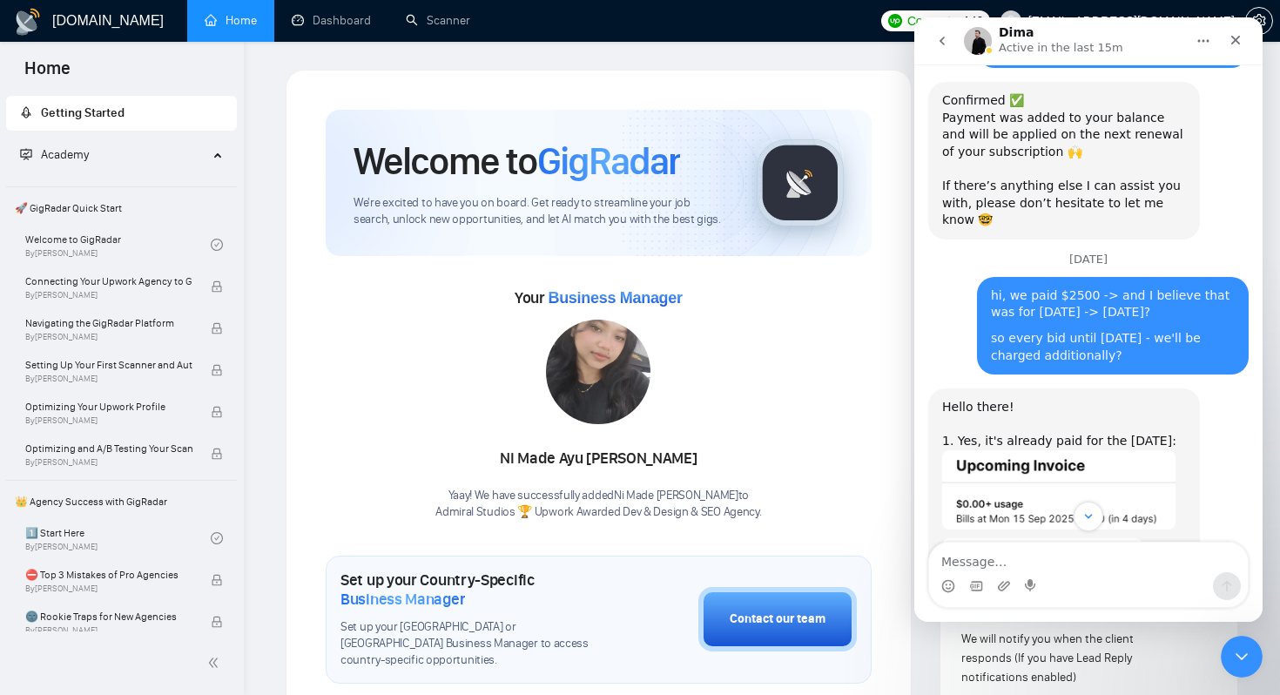
click at [1038, 450] on img "Dima says…" at bounding box center [1058, 489] width 233 height 79
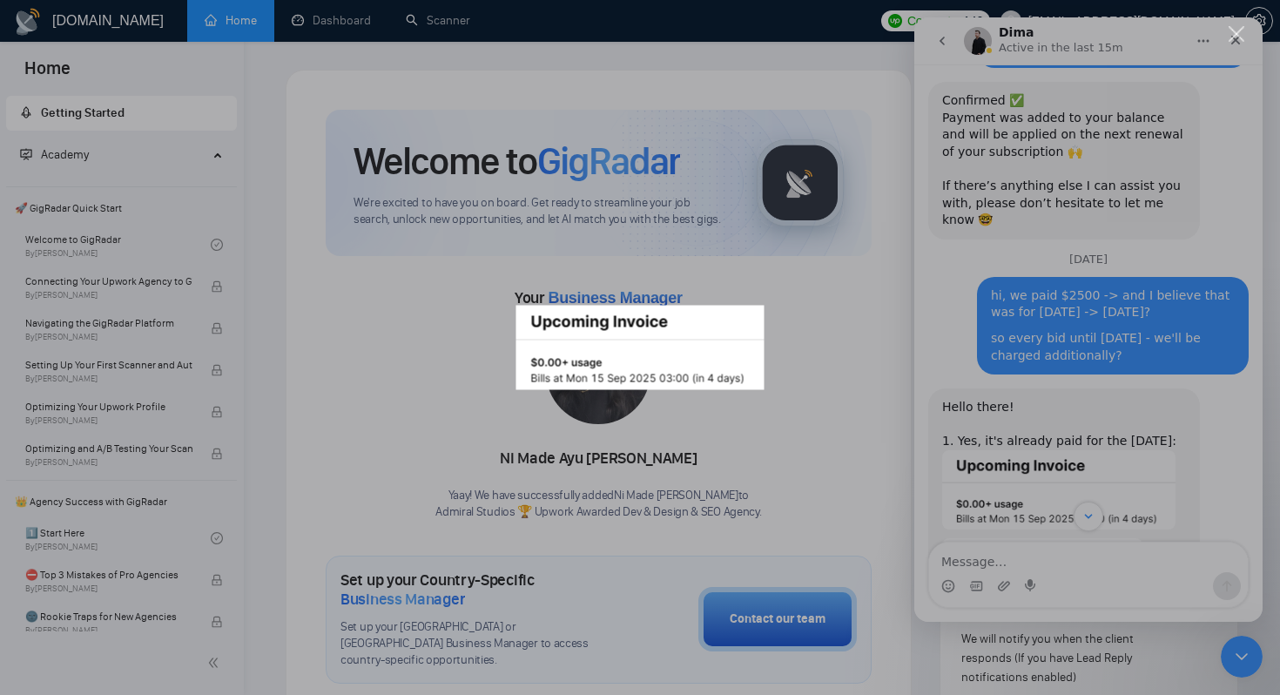
click at [1136, 331] on div "Intercom messenger" at bounding box center [640, 347] width 1280 height 695
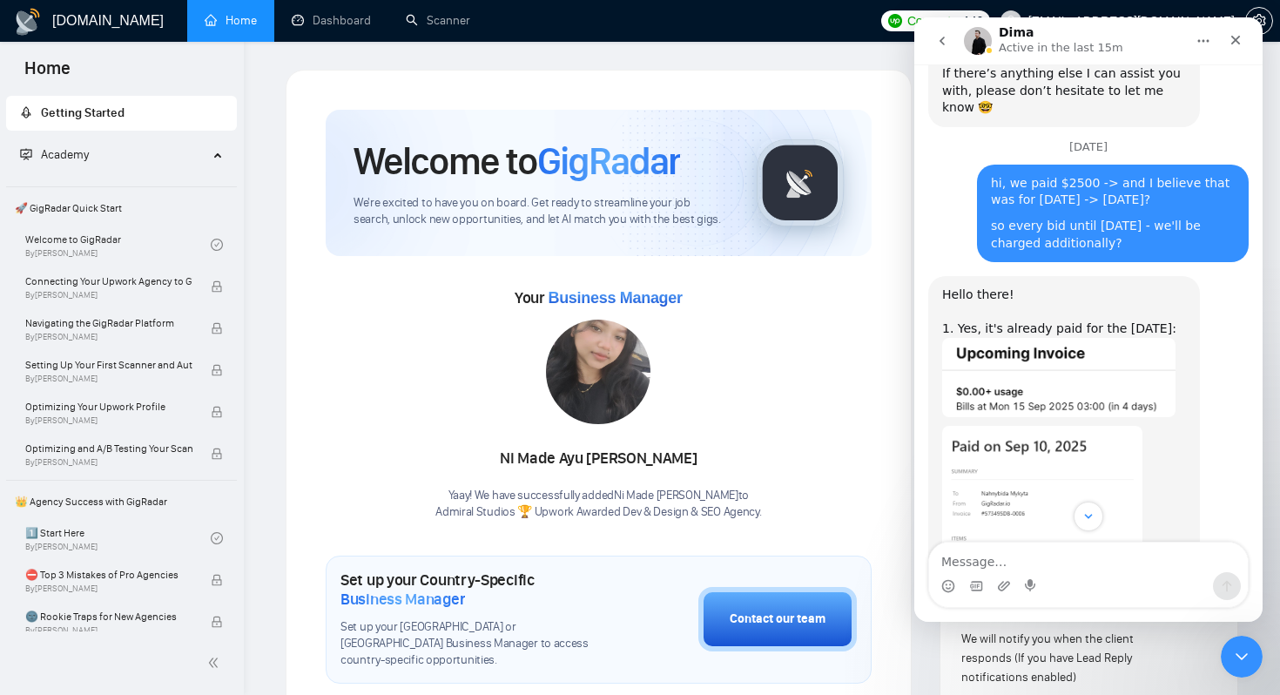
scroll to position [3669, 0]
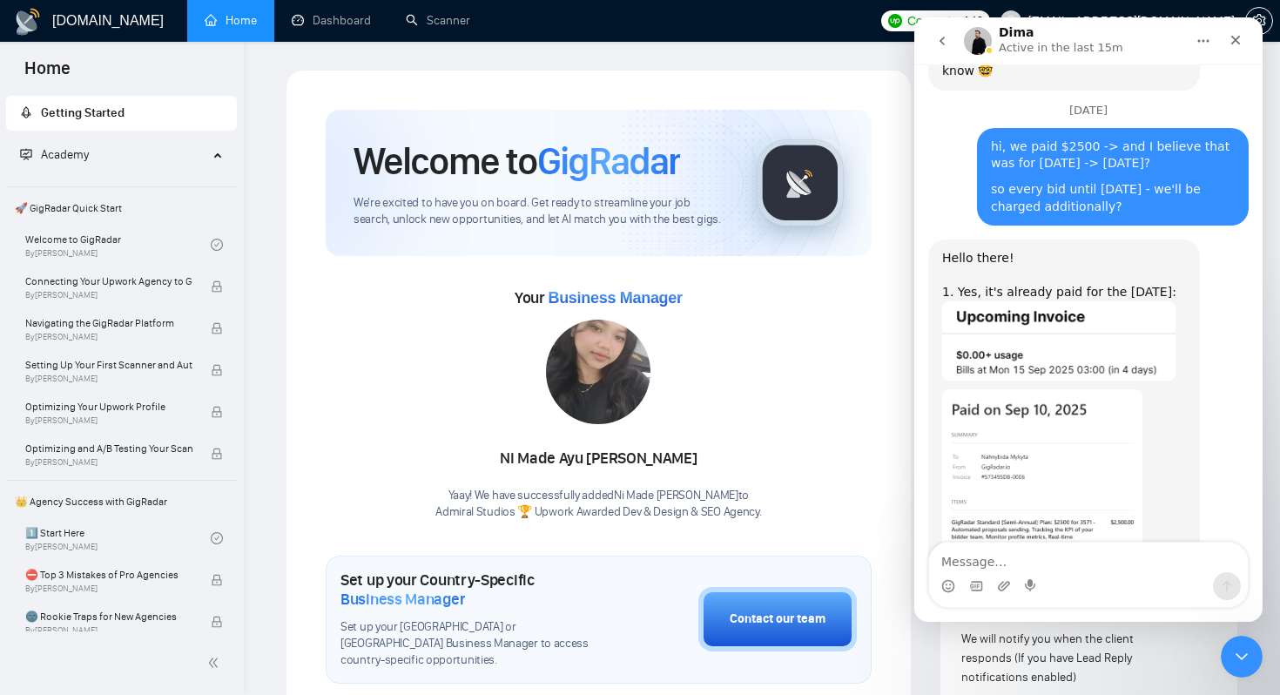
click at [1090, 389] on img "Dima says…" at bounding box center [1042, 505] width 200 height 233
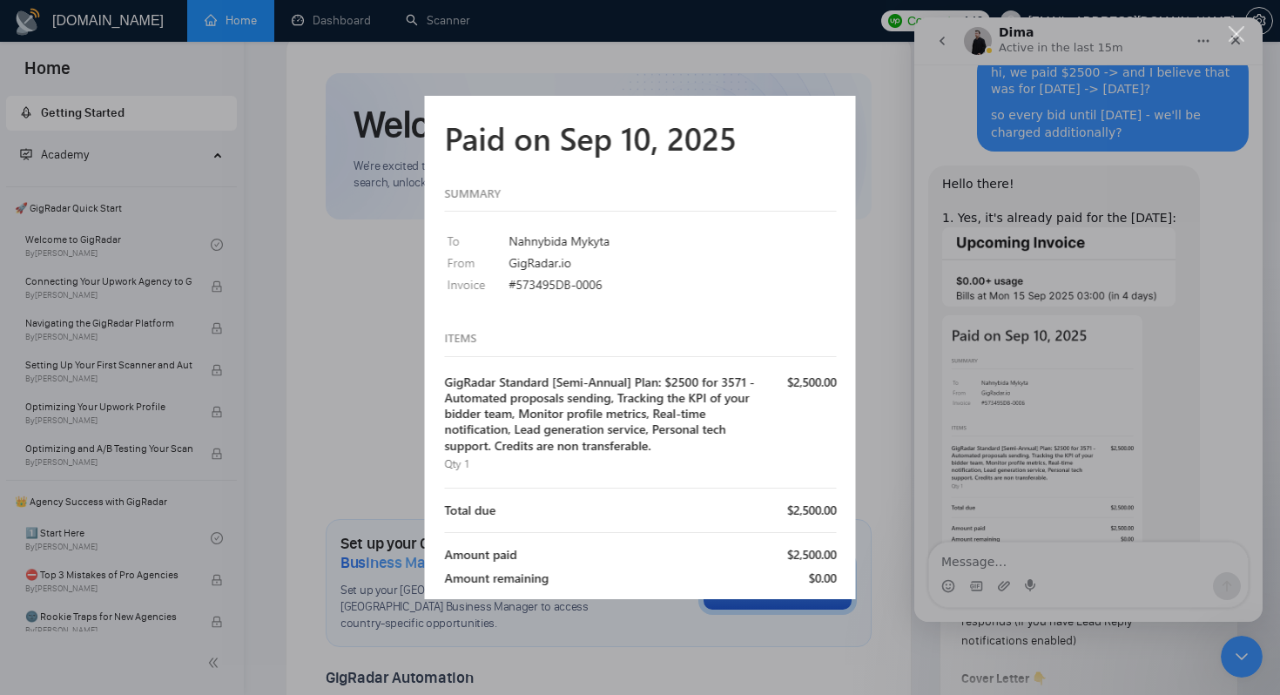
scroll to position [38, 0]
click at [1058, 415] on div "Intercom messenger" at bounding box center [640, 347] width 1280 height 695
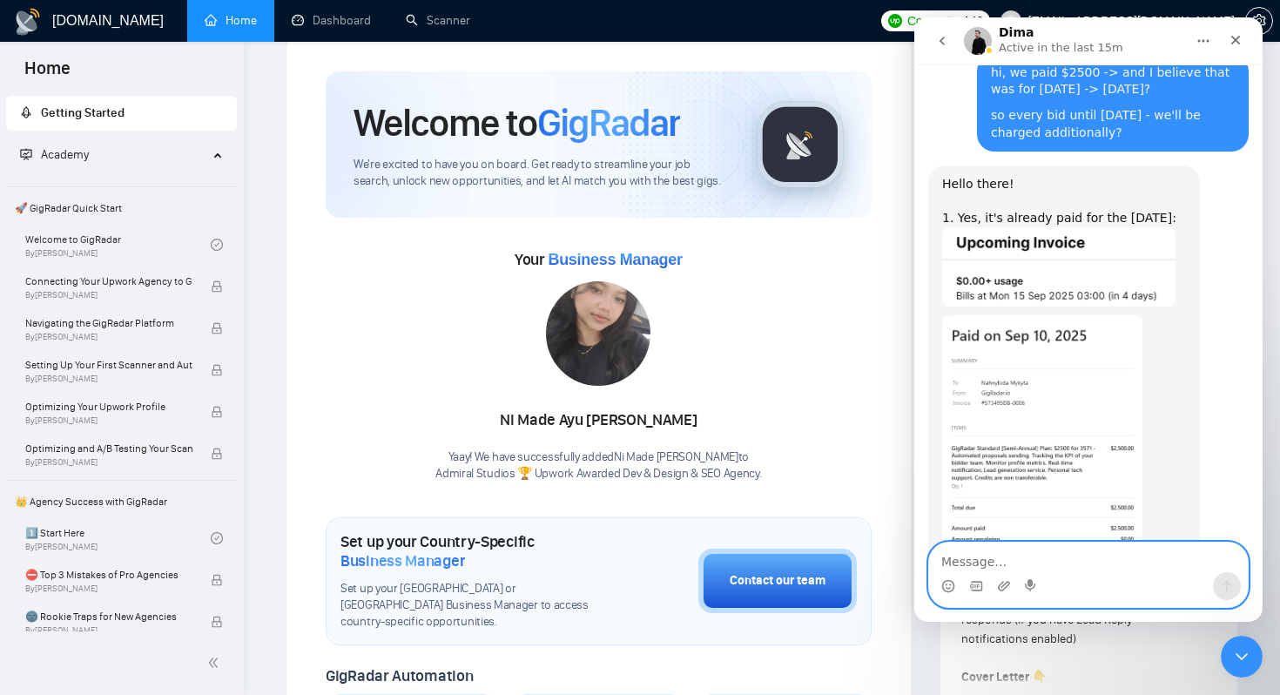
click at [995, 552] on textarea "Message…" at bounding box center [1088, 557] width 319 height 30
type textarea "yeah, I'm lost))"
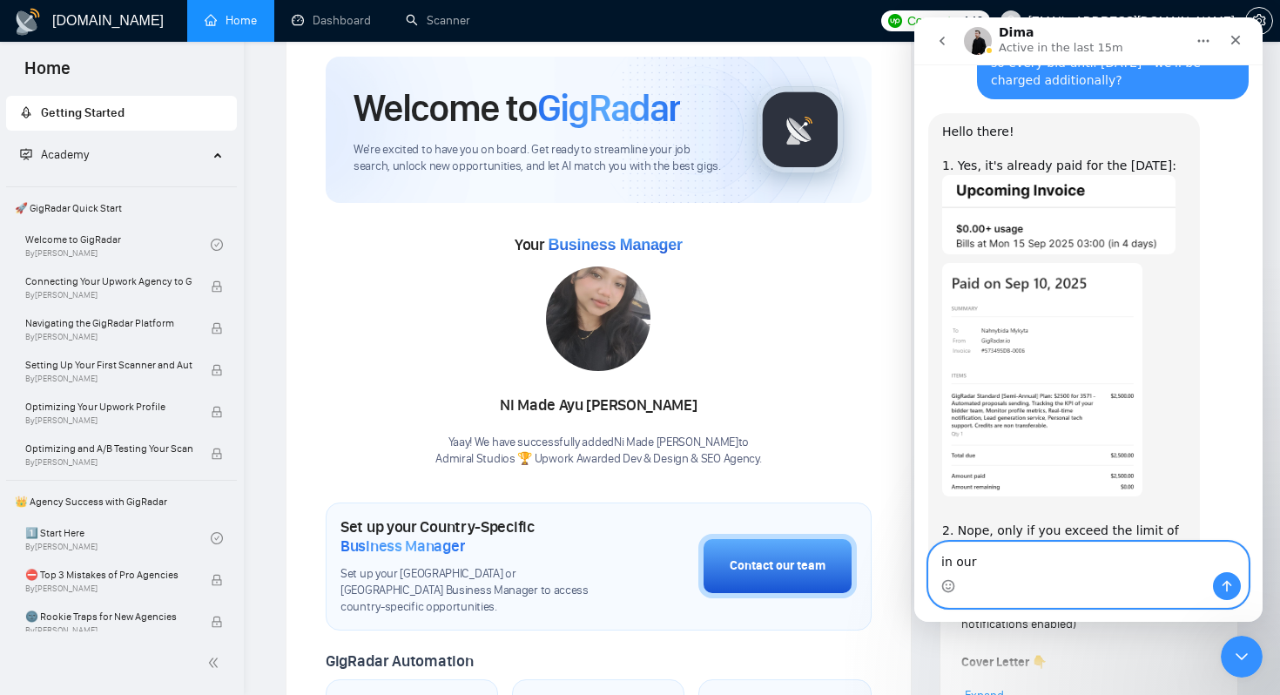
scroll to position [54, 0]
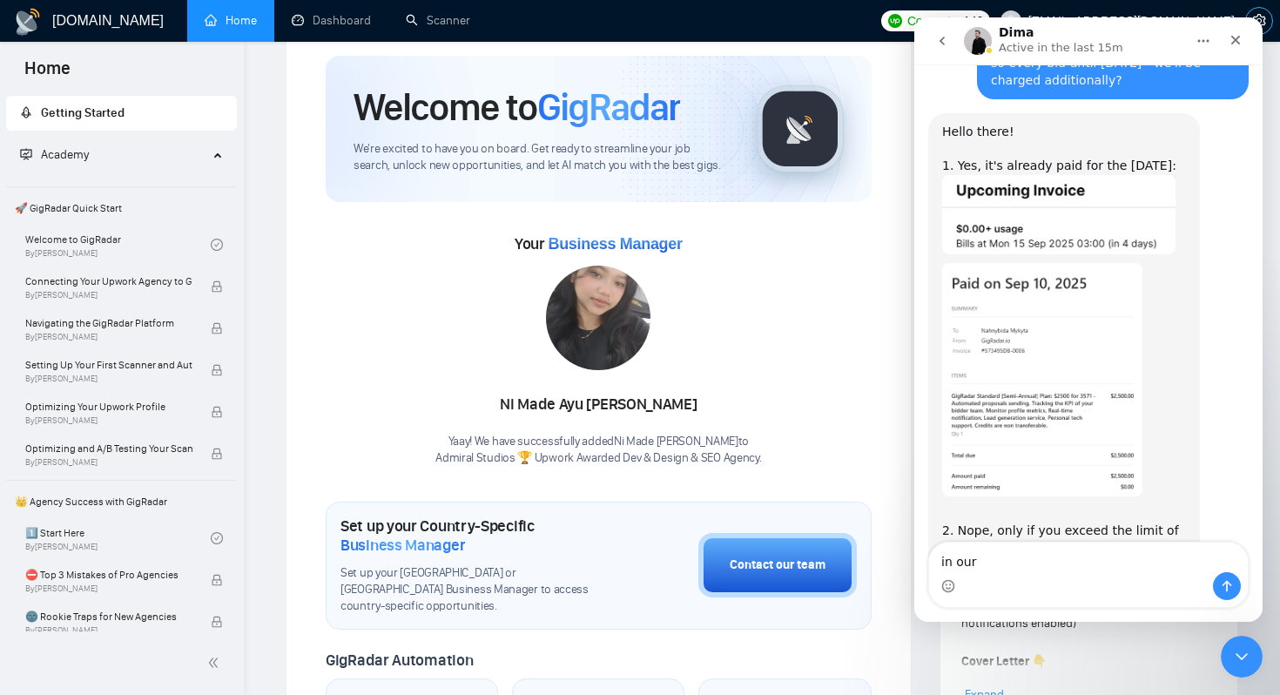
click at [1253, 9] on button "button" at bounding box center [1259, 21] width 28 height 28
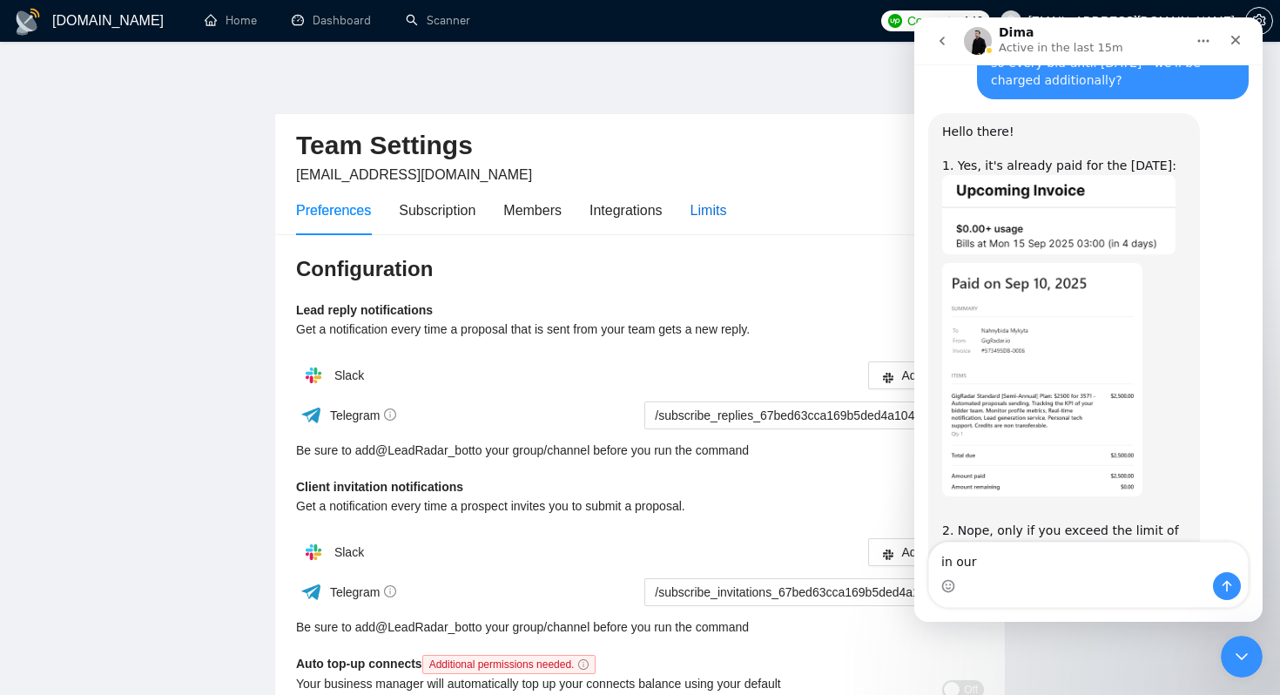
click at [720, 212] on div "Limits" at bounding box center [708, 210] width 37 height 22
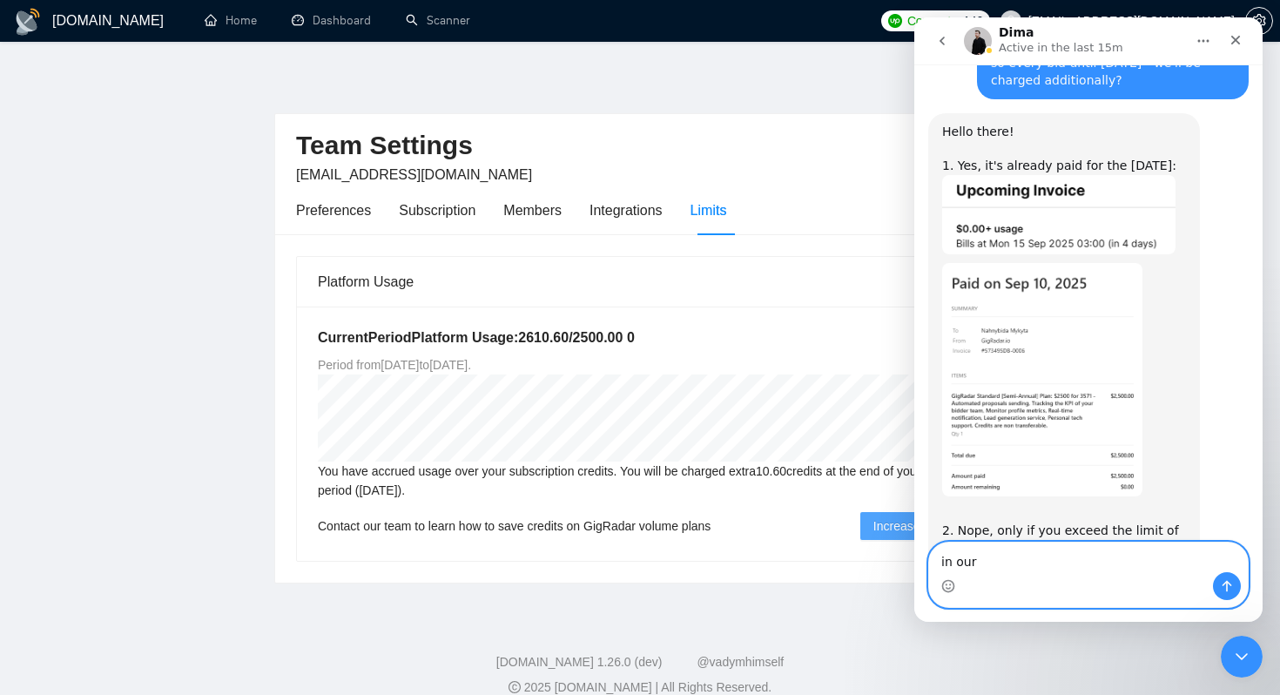
click at [999, 569] on textarea "in our" at bounding box center [1088, 557] width 319 height 30
type textarea "in our Limits tab we exceeded plan"
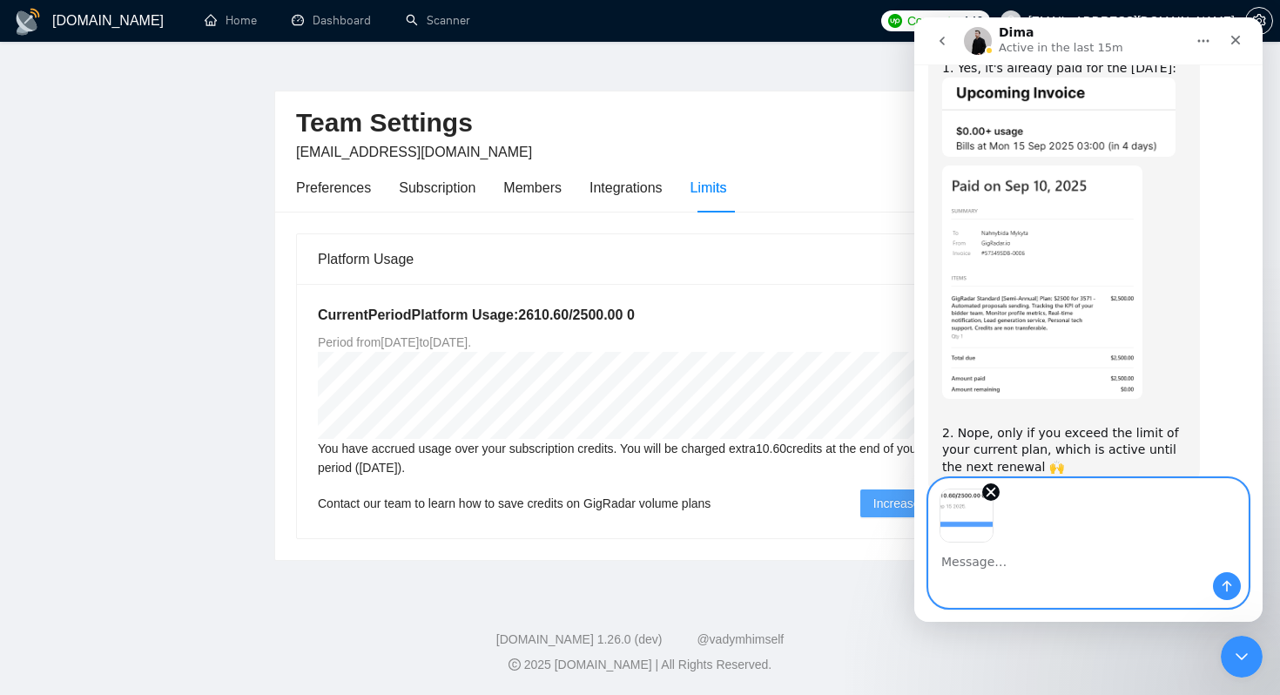
scroll to position [3898, 0]
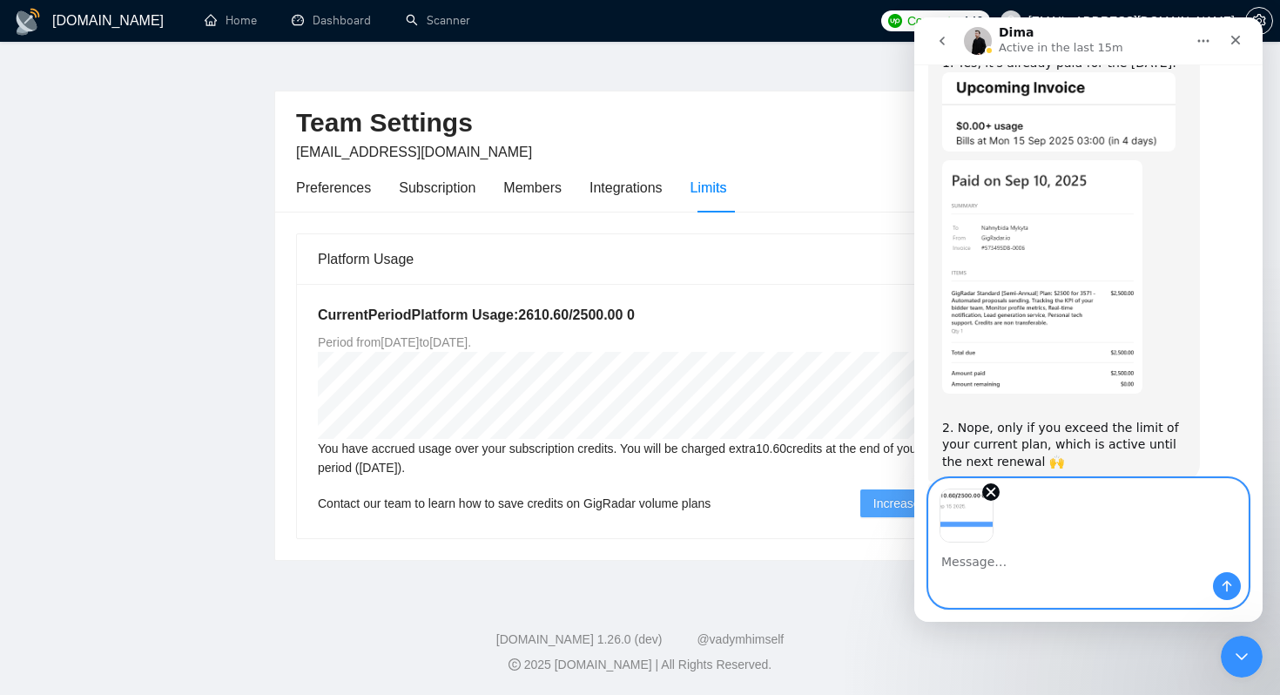
click at [1230, 585] on icon "Send a message…" at bounding box center [1227, 586] width 14 height 14
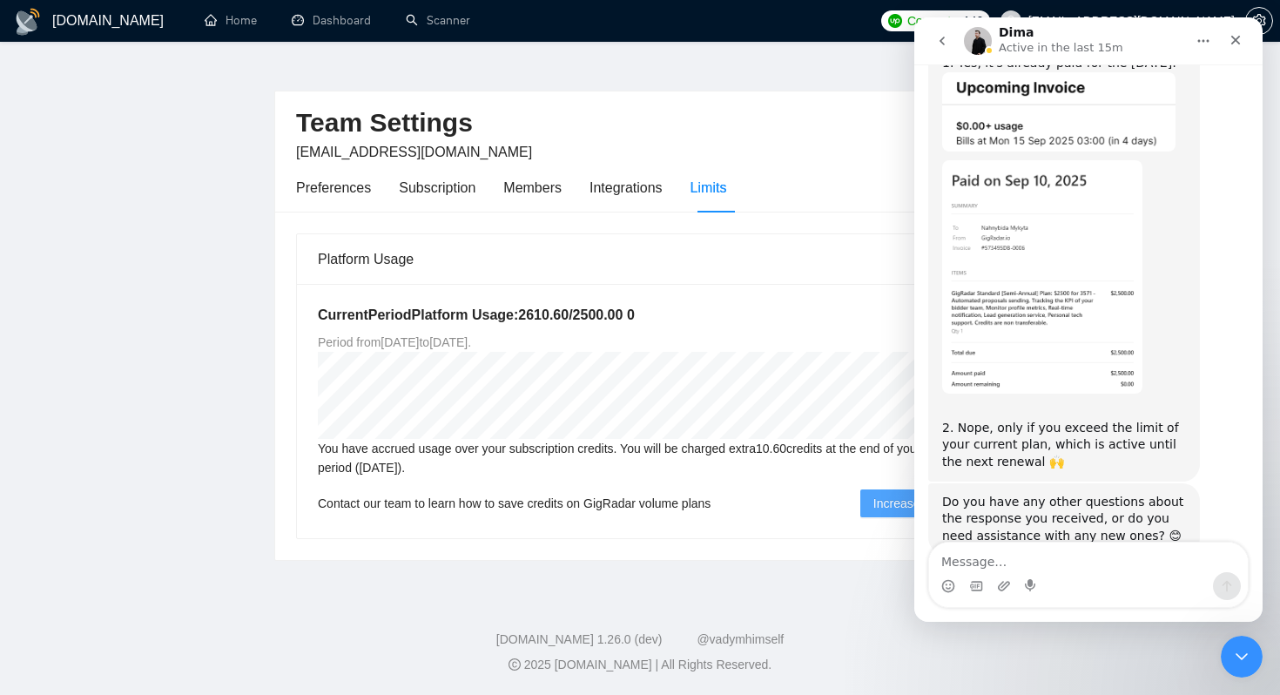
scroll to position [3908, 0]
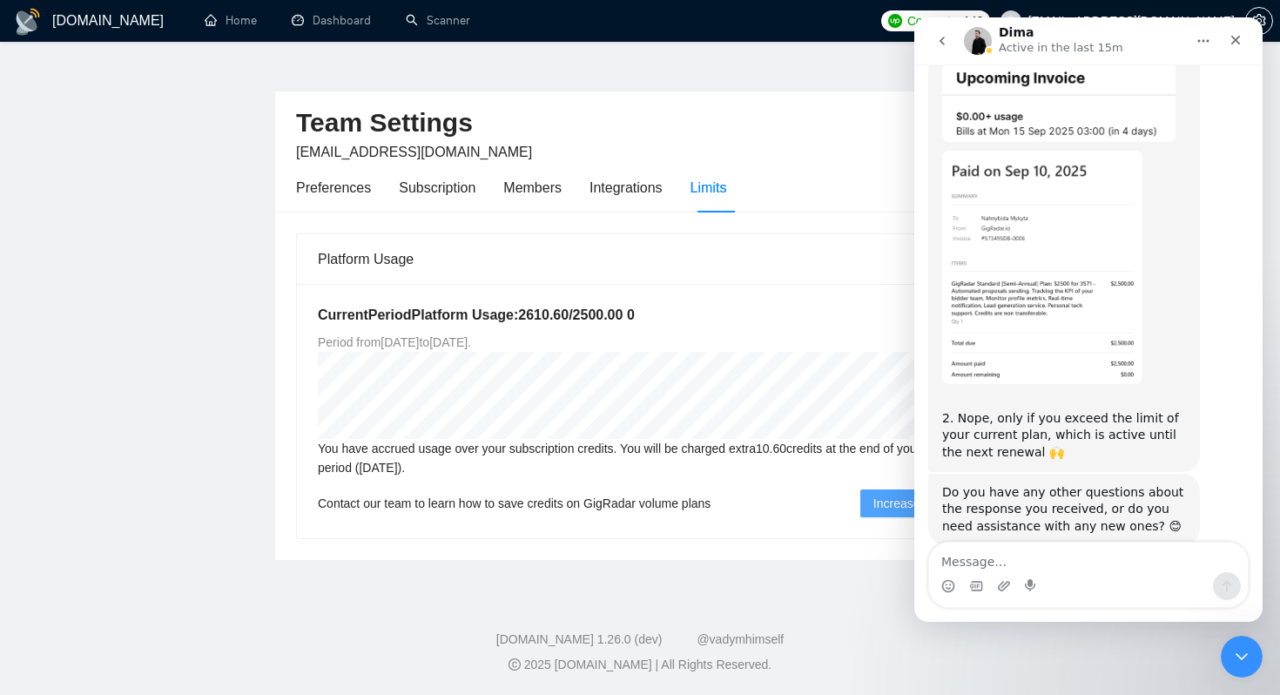
click at [462, 458] on div "You have accrued usage over your subscription credits. You will be charged extr…" at bounding box center [640, 458] width 644 height 38
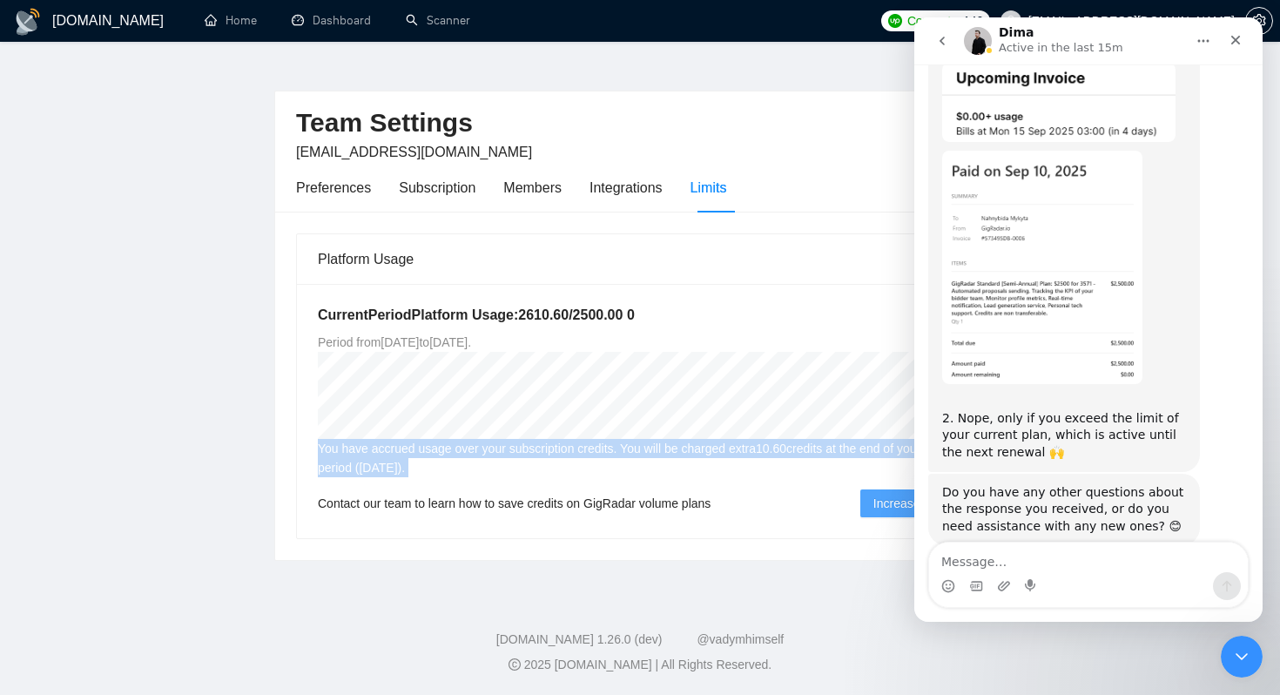
copy div "You have accrued usage over your subscription credits. You will be charged extr…"
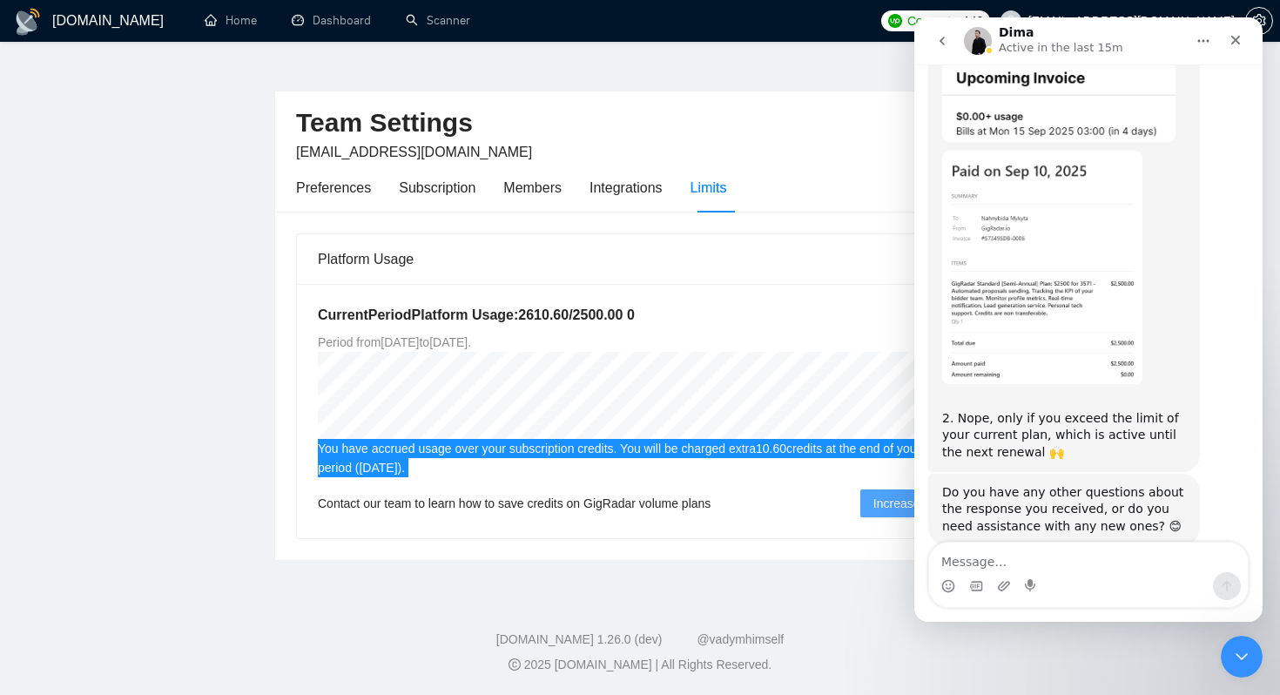
click at [963, 563] on textarea "Message…" at bounding box center [1088, 557] width 319 height 30
paste textarea "You have accrued usage over your subscription credits. You will be charged extr…"
type textarea "You have accrued usage over your subscription credits. You will be charged extr…"
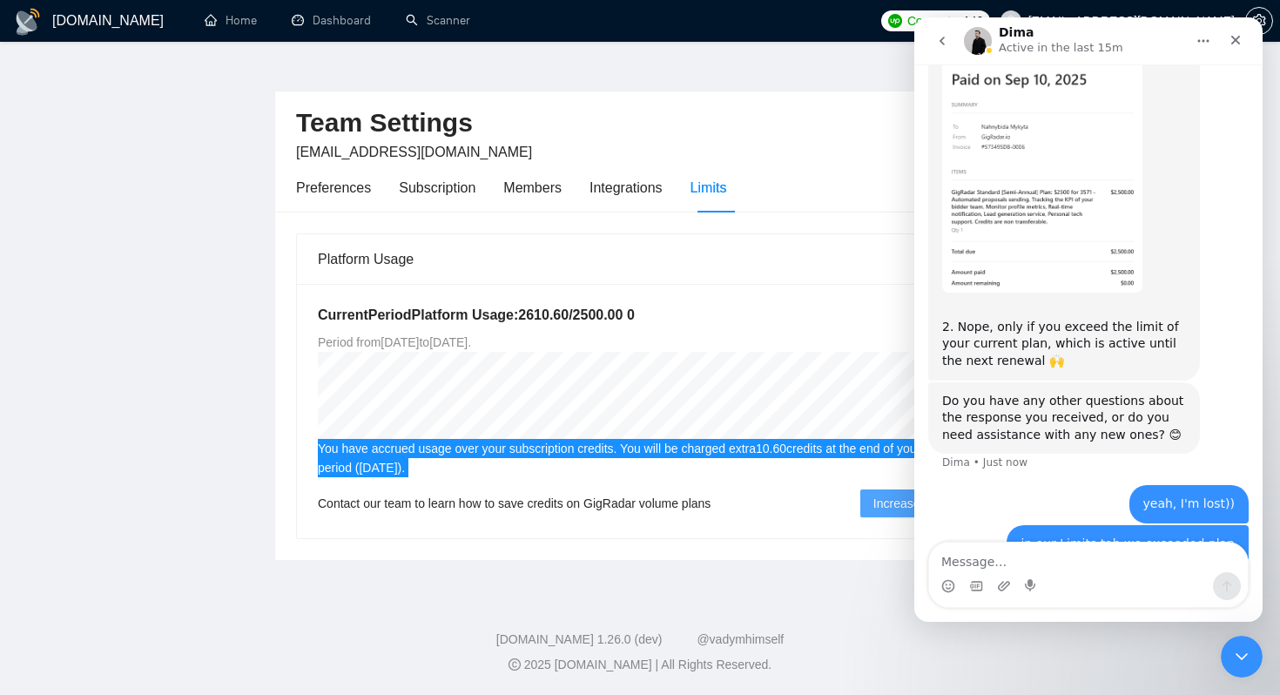
scroll to position [4016, 0]
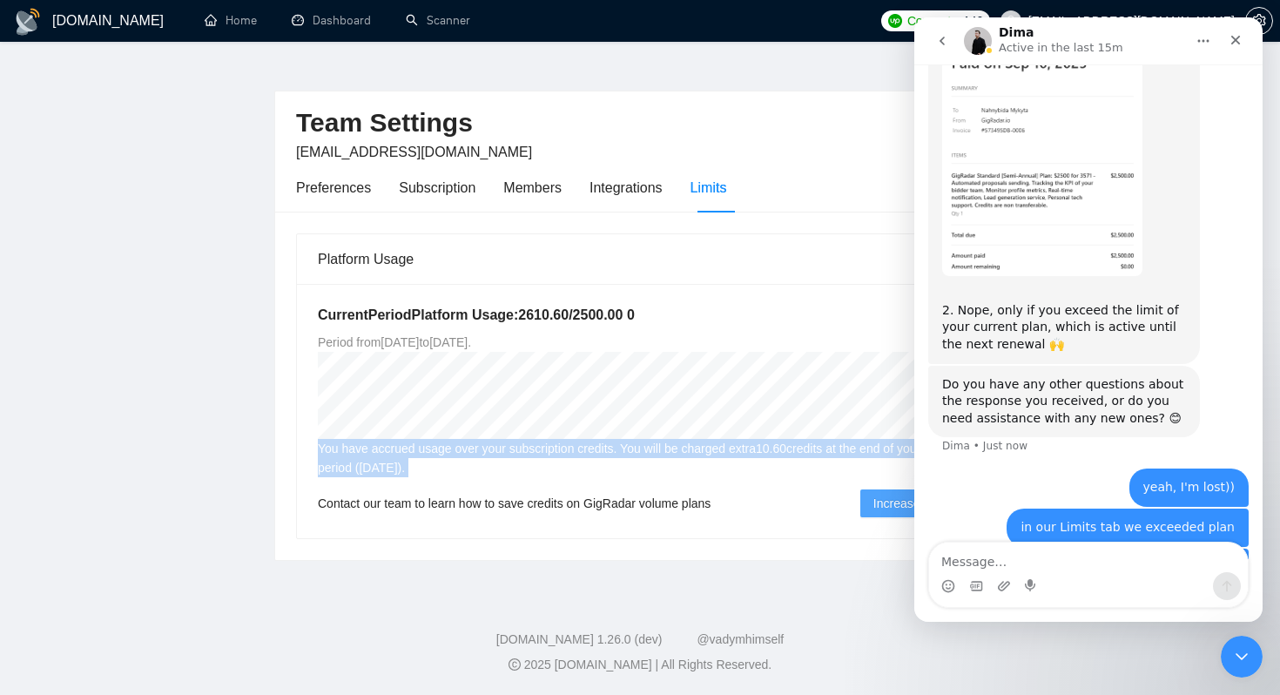
click at [757, 459] on div "You have accrued usage over your subscription credits. You will be charged extr…" at bounding box center [640, 458] width 644 height 38
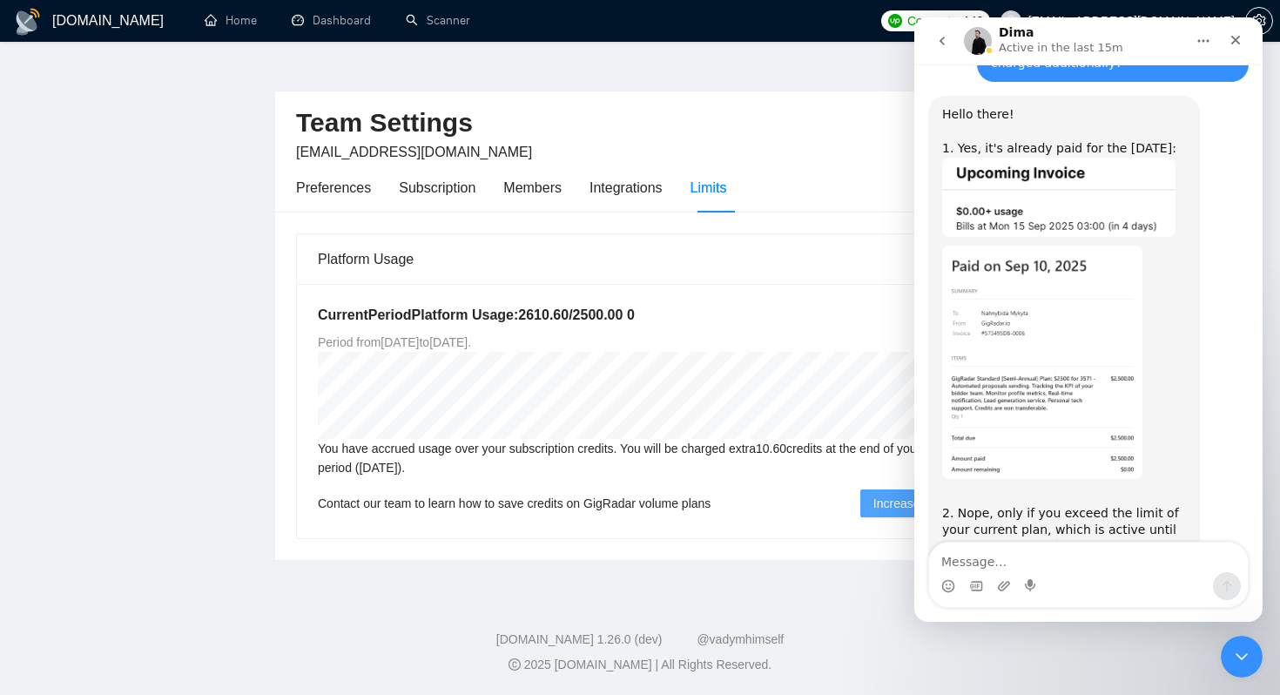
scroll to position [3791, 0]
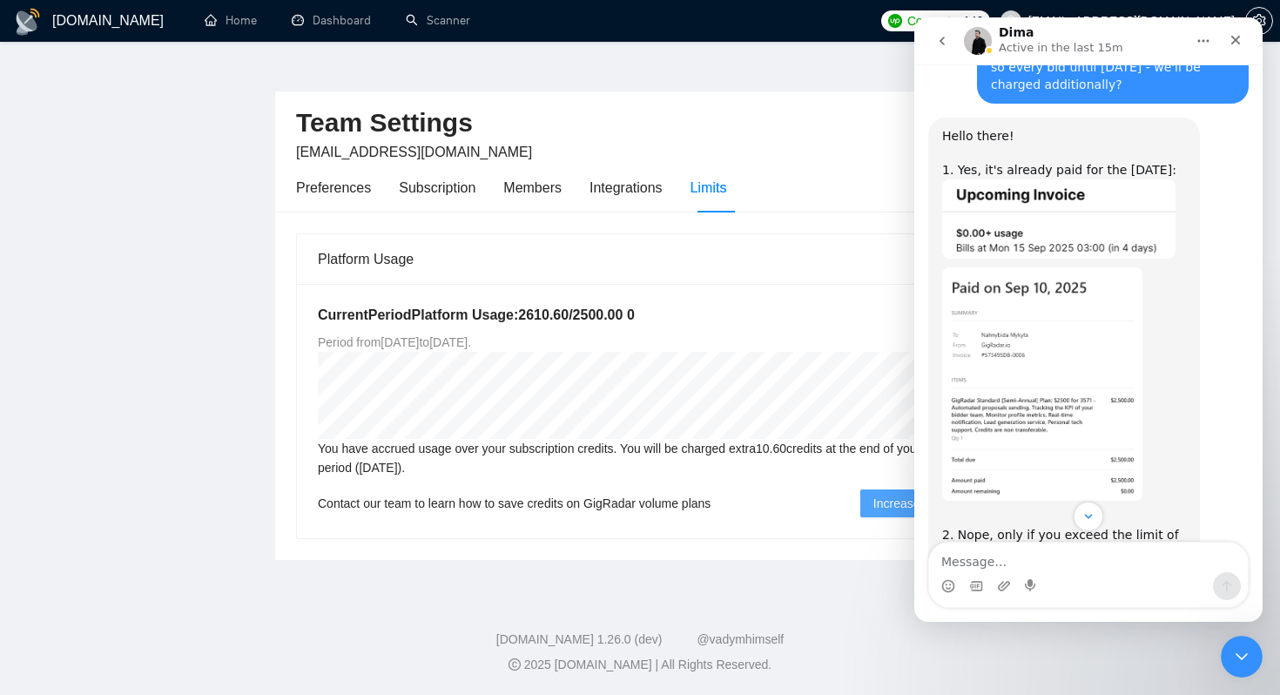
click at [1079, 267] on img "Dima says…" at bounding box center [1042, 383] width 200 height 233
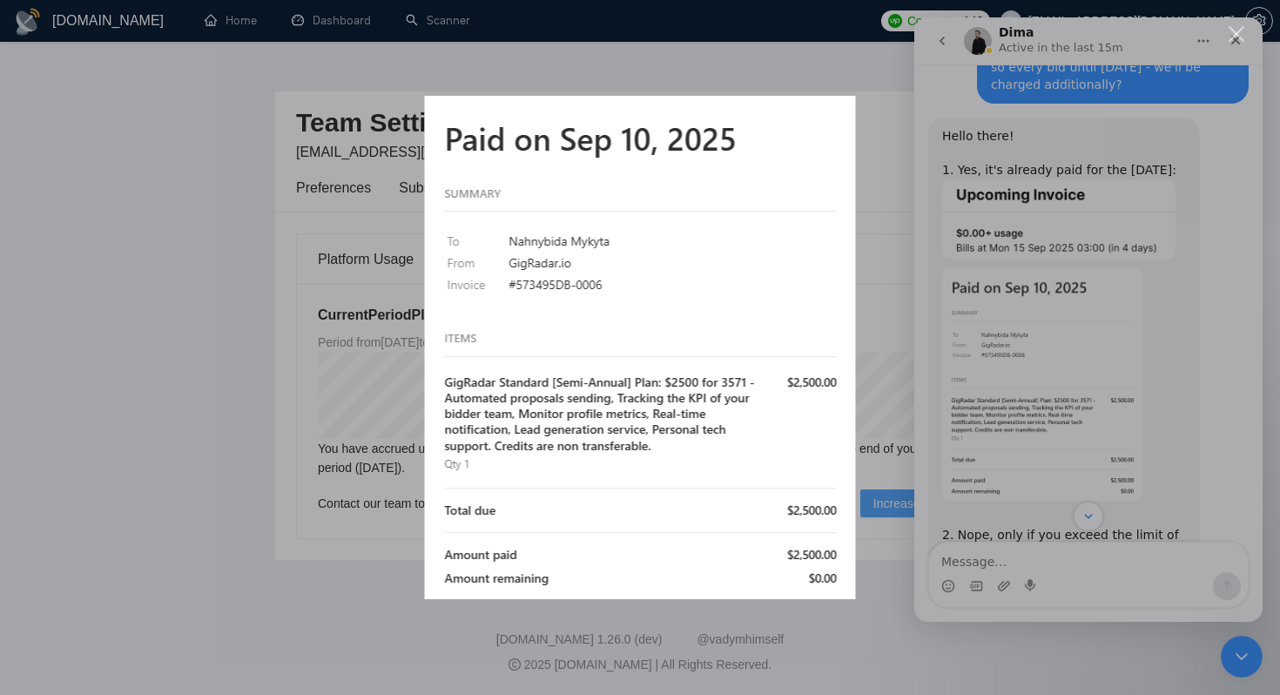
click at [1065, 234] on div "Intercom messenger" at bounding box center [640, 347] width 1280 height 695
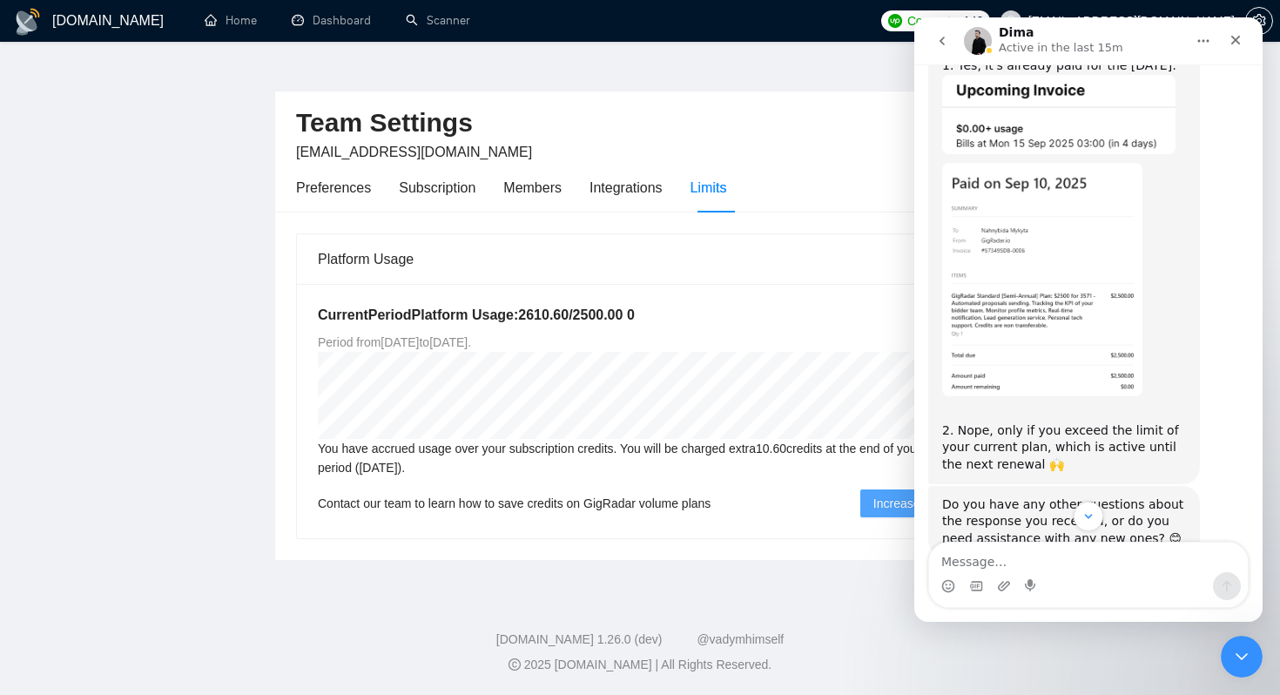
scroll to position [4016, 0]
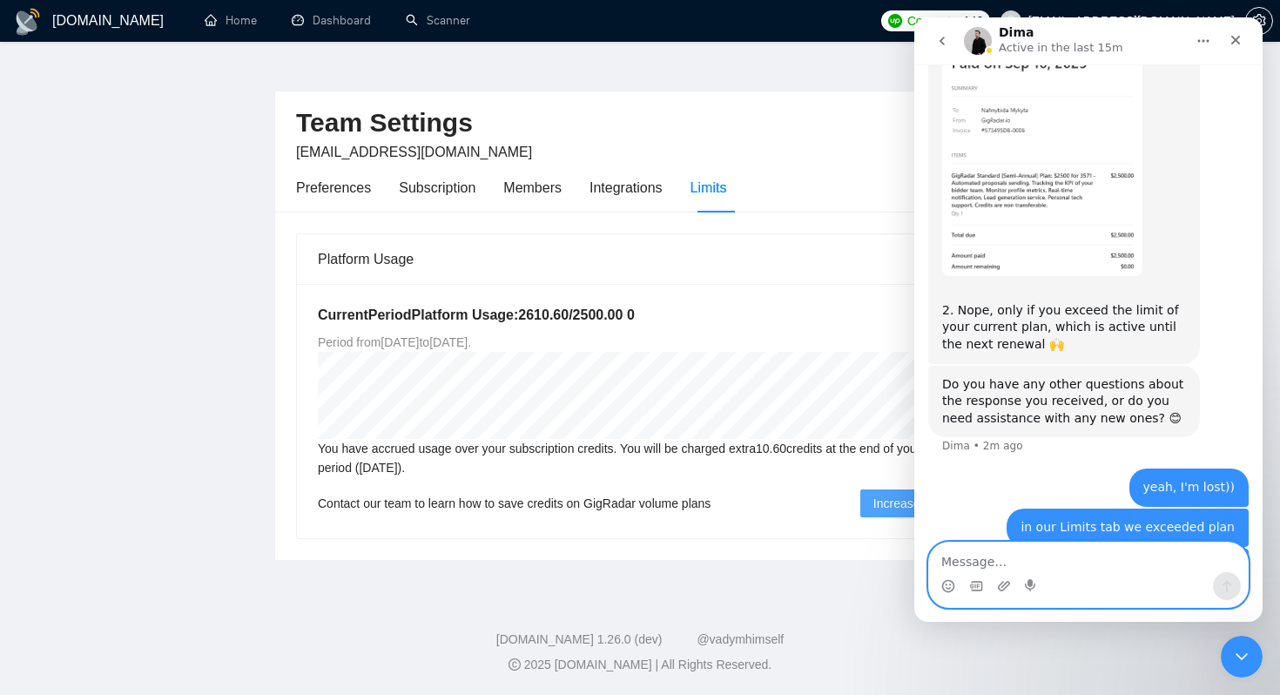
click at [979, 561] on textarea "Message…" at bounding box center [1088, 557] width 319 height 30
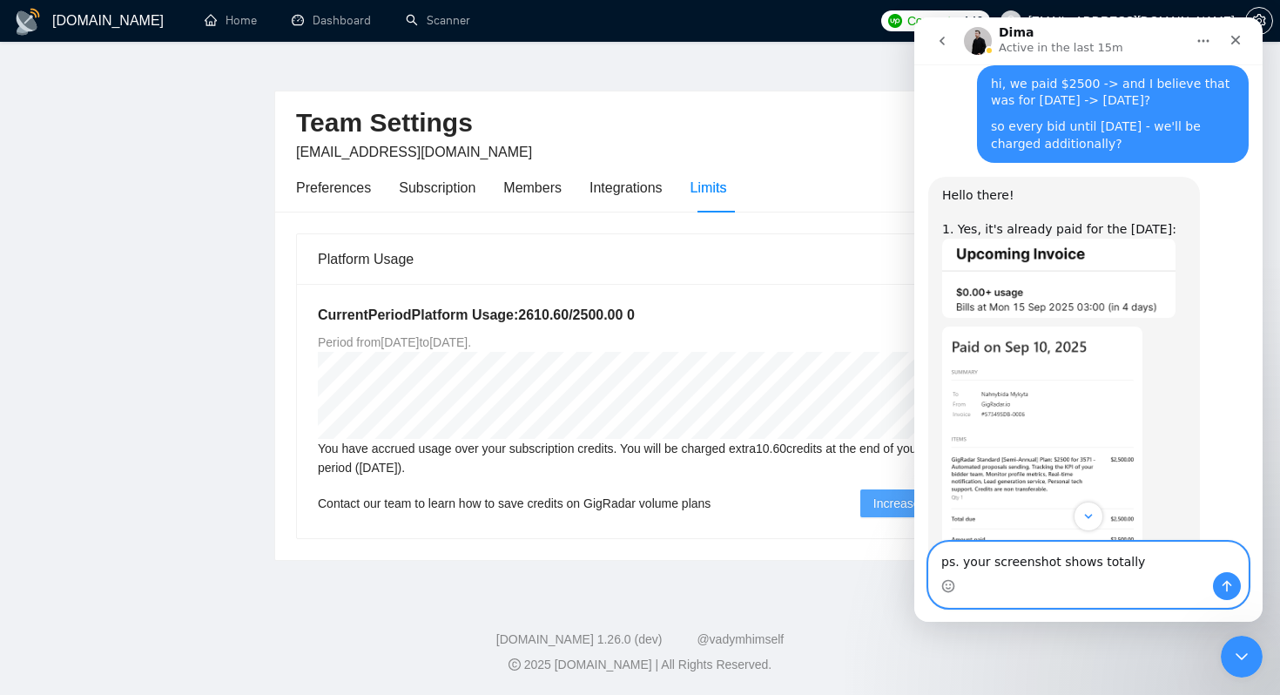
scroll to position [3729, 0]
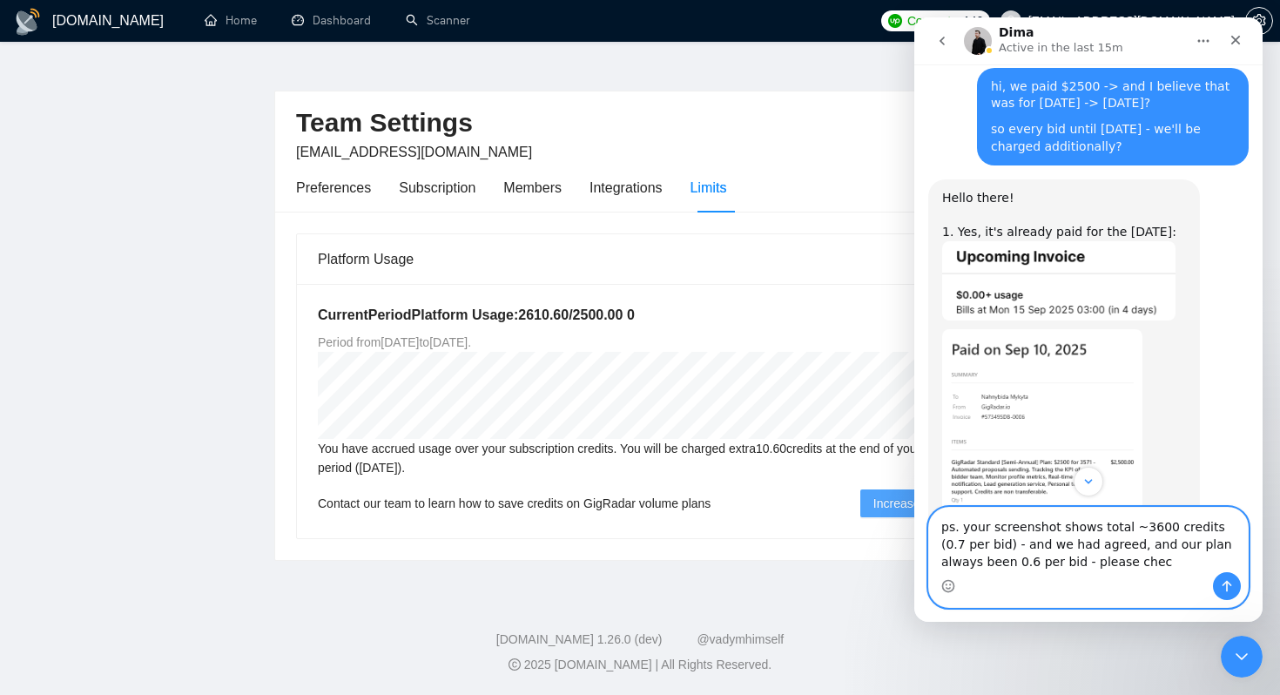
type textarea "ps. your screenshot shows total ~3600 credits (0.7 per bid) - and we had agreed…"
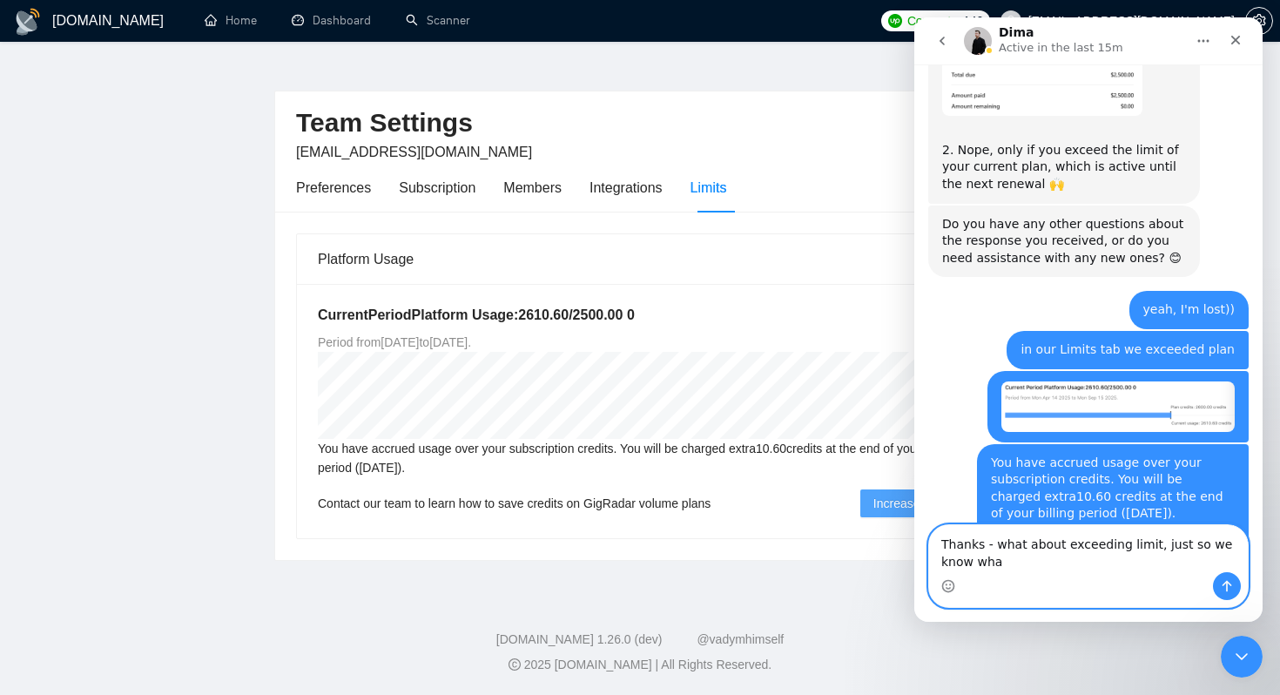
scroll to position [4193, 0]
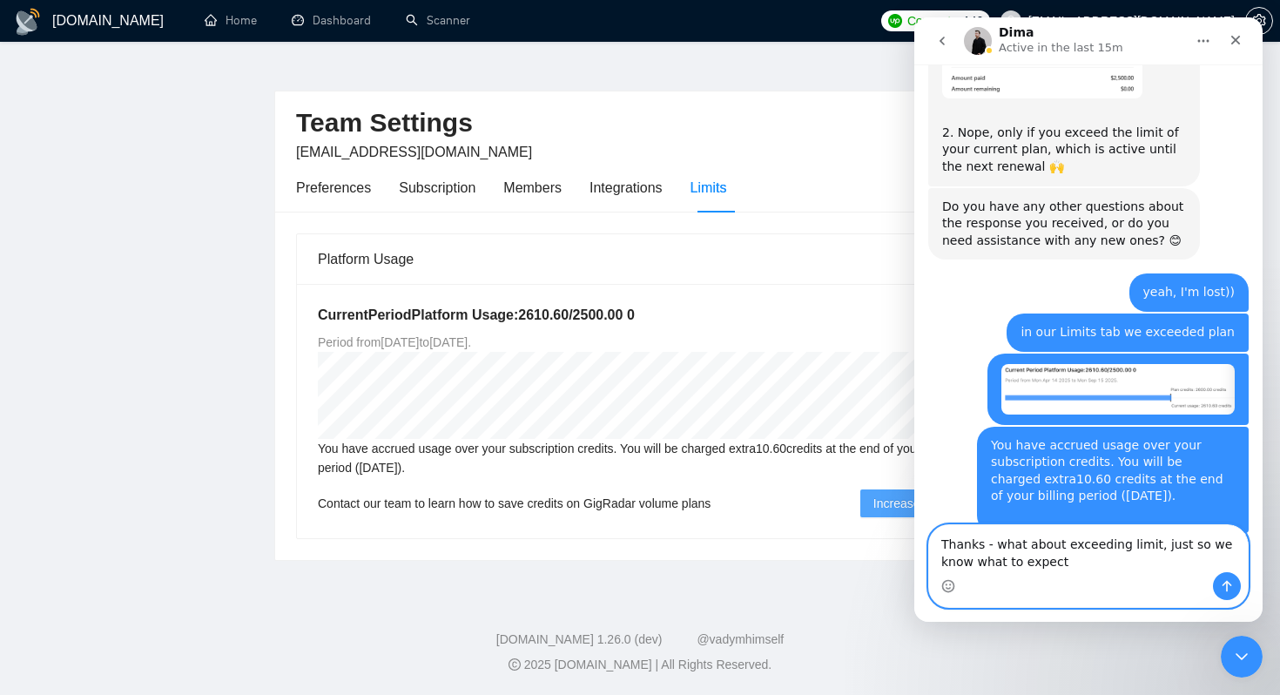
type textarea "Thanks - what about exceeding limit, just so we know what to expect?"
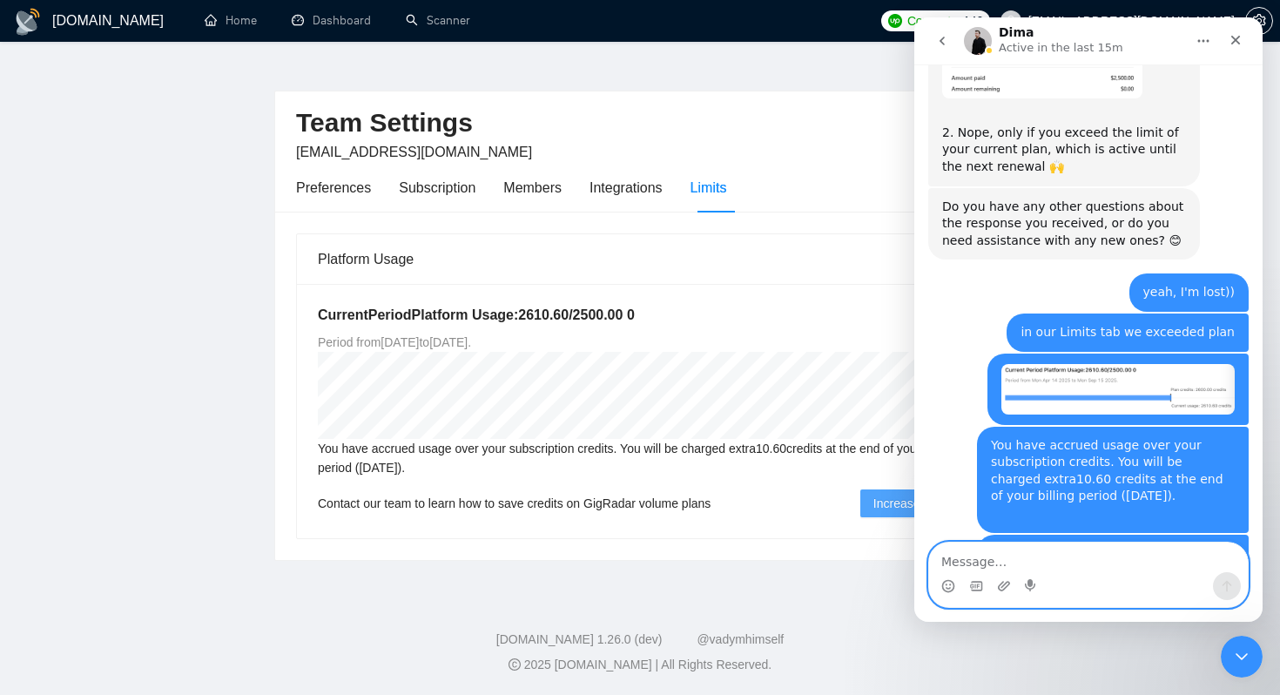
scroll to position [4244, 0]
